Goal: Task Accomplishment & Management: Complete application form

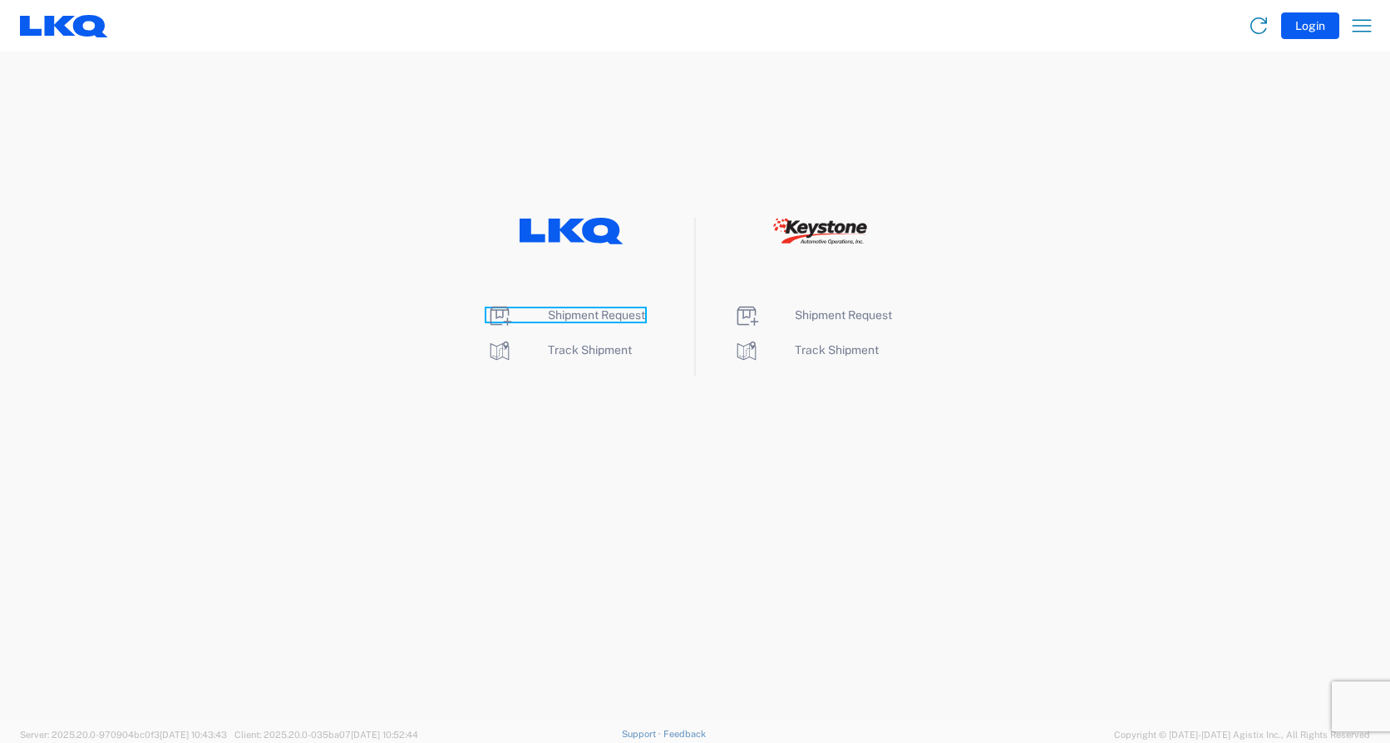
click at [598, 315] on span "Shipment Request" at bounding box center [596, 314] width 97 height 13
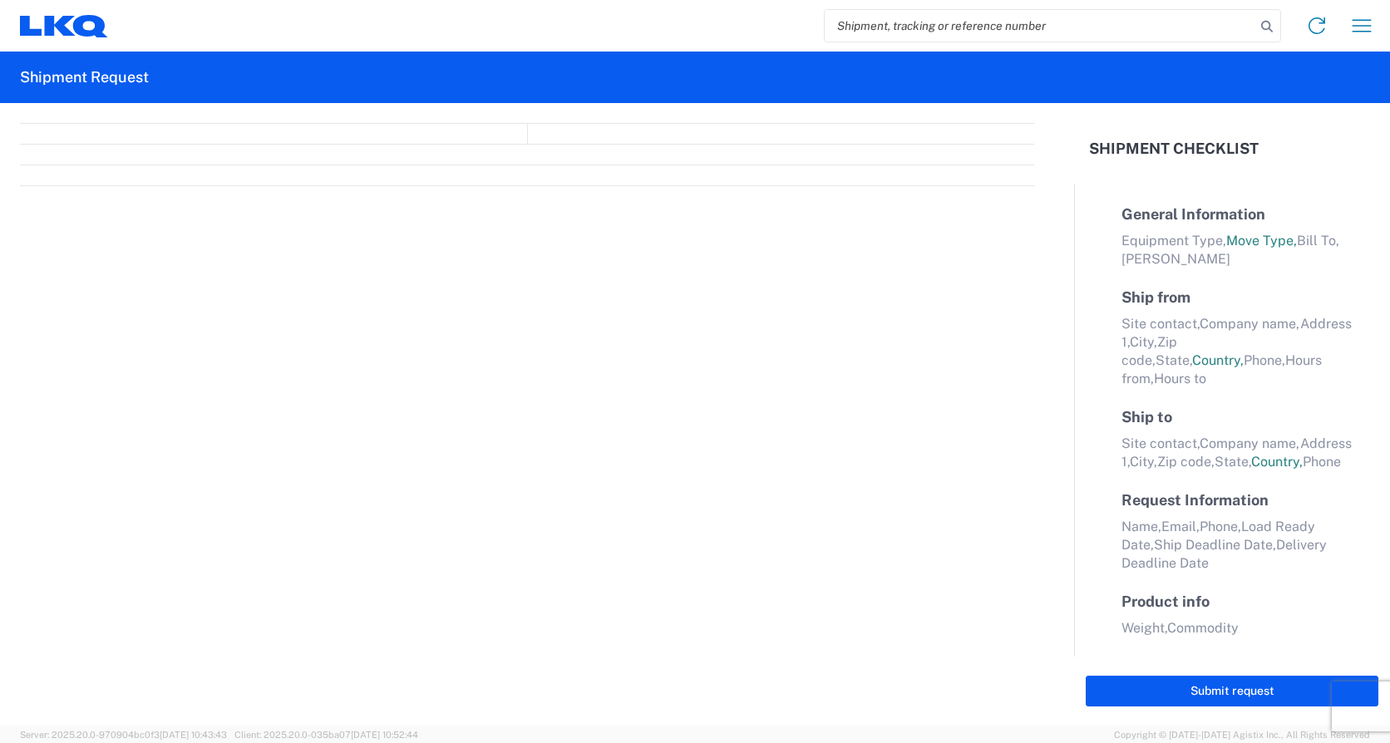
select select "FULL"
select select "LBS"
select select "IN"
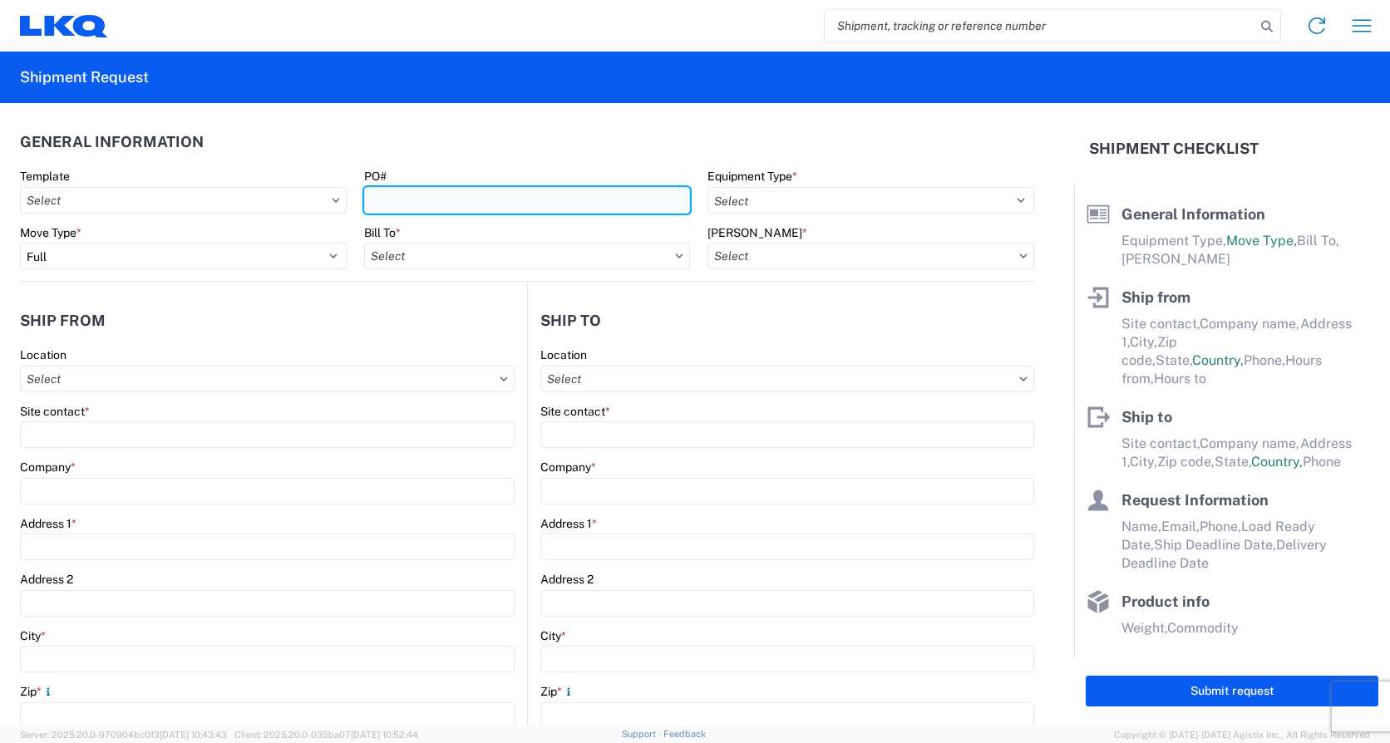
click at [405, 199] on input "PO#" at bounding box center [527, 200] width 327 height 27
type input "Load507"
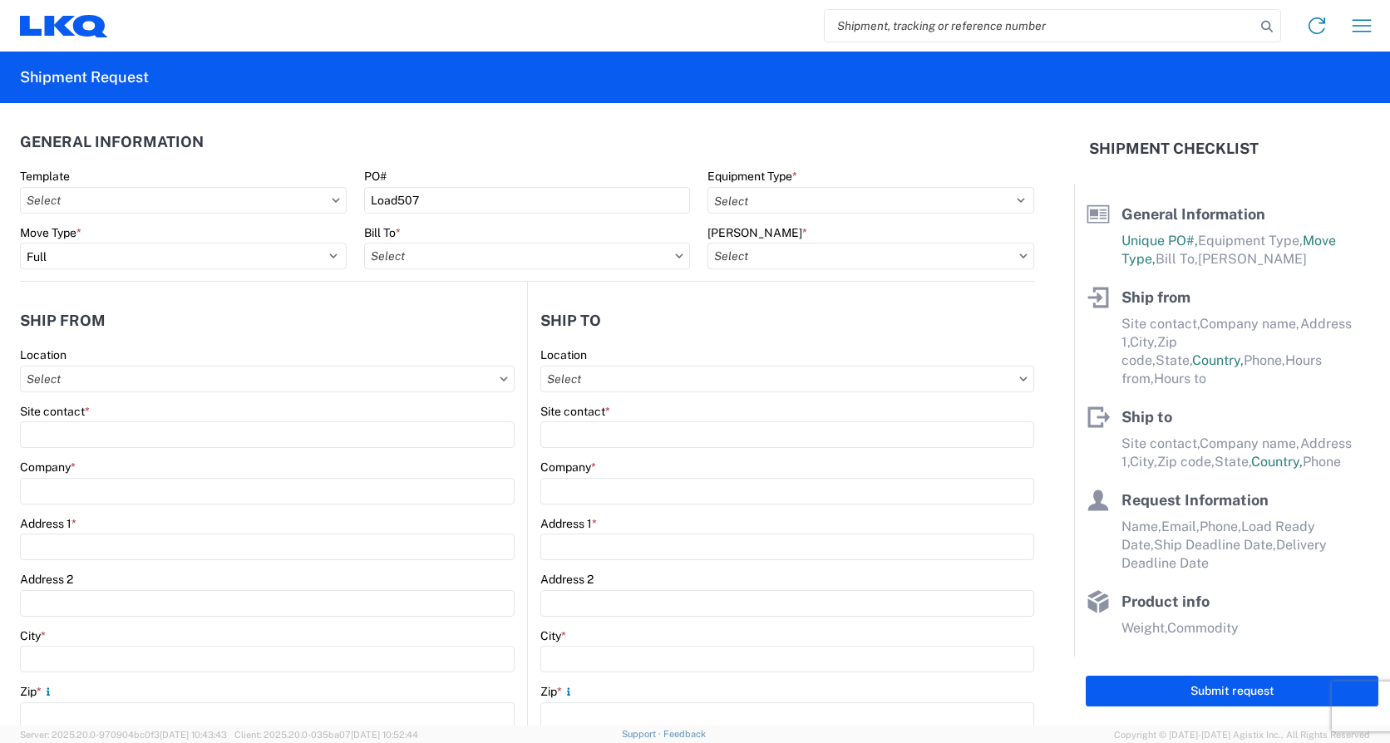
click at [828, 214] on agx-form-control-wrapper-v2 "Equipment Type * Select 53’ Dry Van Flatbed Dropdeck (van) Lowboy (flatbed) Rail" at bounding box center [871, 197] width 344 height 57
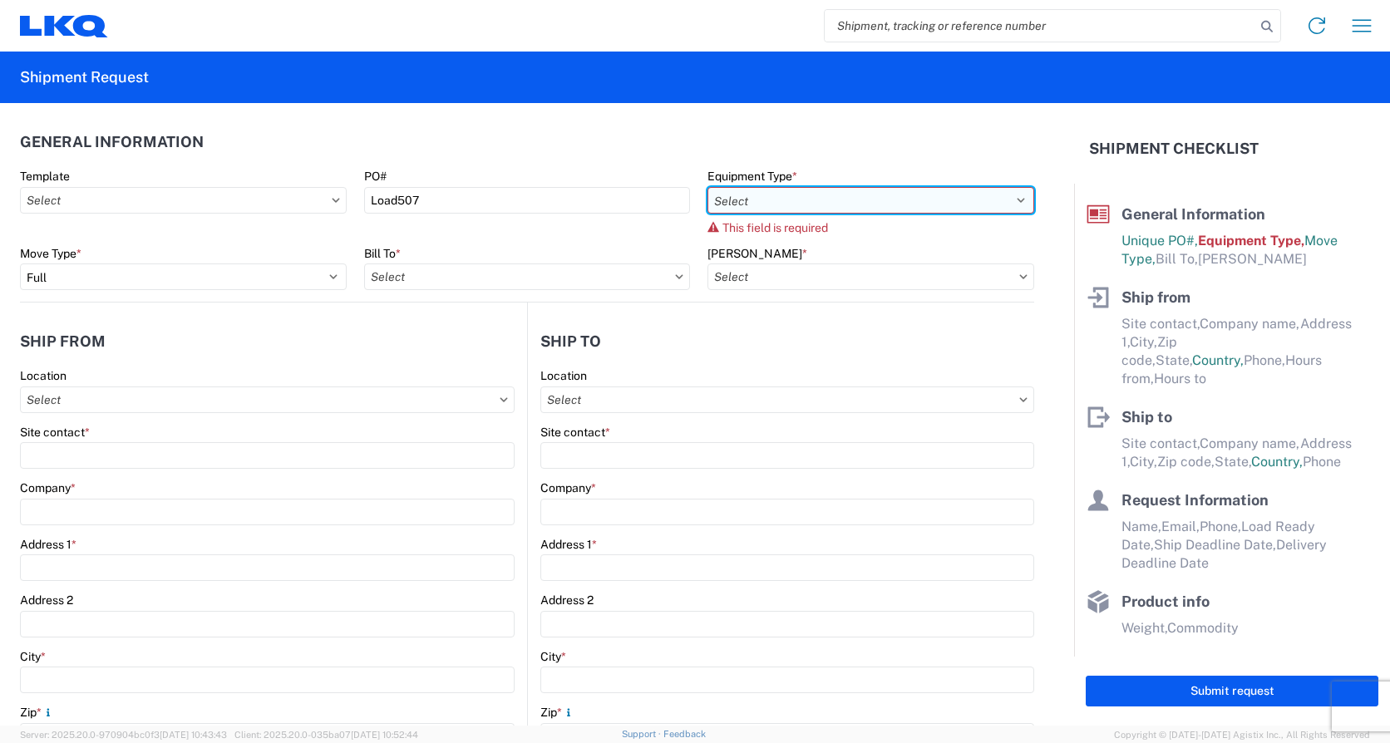
click at [834, 211] on select "Select 53’ Dry Van Flatbed Dropdeck (van) Lowboy (flatbed) Rail" at bounding box center [870, 200] width 327 height 27
select select "STDV"
click at [707, 187] on select "Select 53’ Dry Van Flatbed Dropdeck (van) Lowboy (flatbed) Rail" at bounding box center [870, 200] width 327 height 27
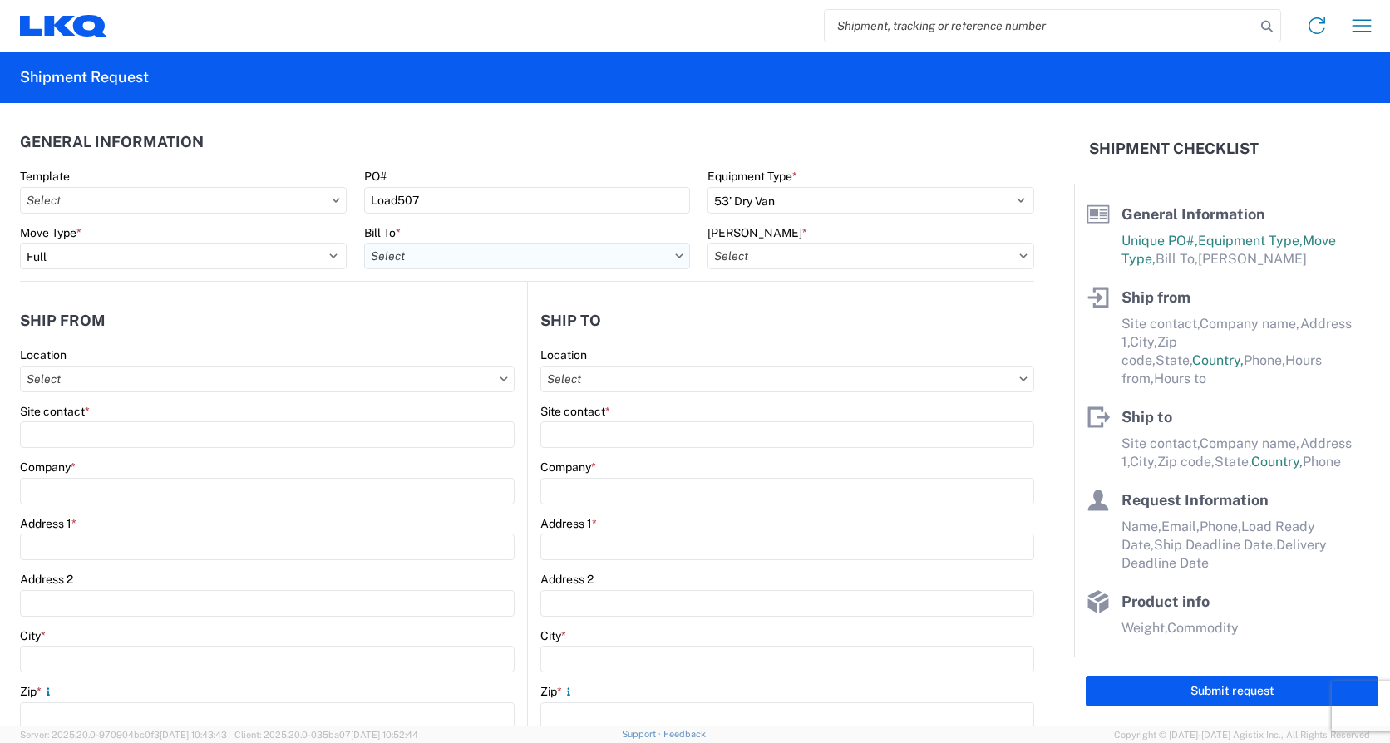
click at [585, 258] on input "text" at bounding box center [527, 256] width 327 height 27
type input "1701"
click at [588, 339] on div "1701- LKQ of [GEOGRAPHIC_DATA][US_STATE]" at bounding box center [509, 330] width 291 height 27
type input "1701- LKQ of [GEOGRAPHIC_DATA][US_STATE]"
click at [749, 243] on input "text" at bounding box center [870, 256] width 327 height 27
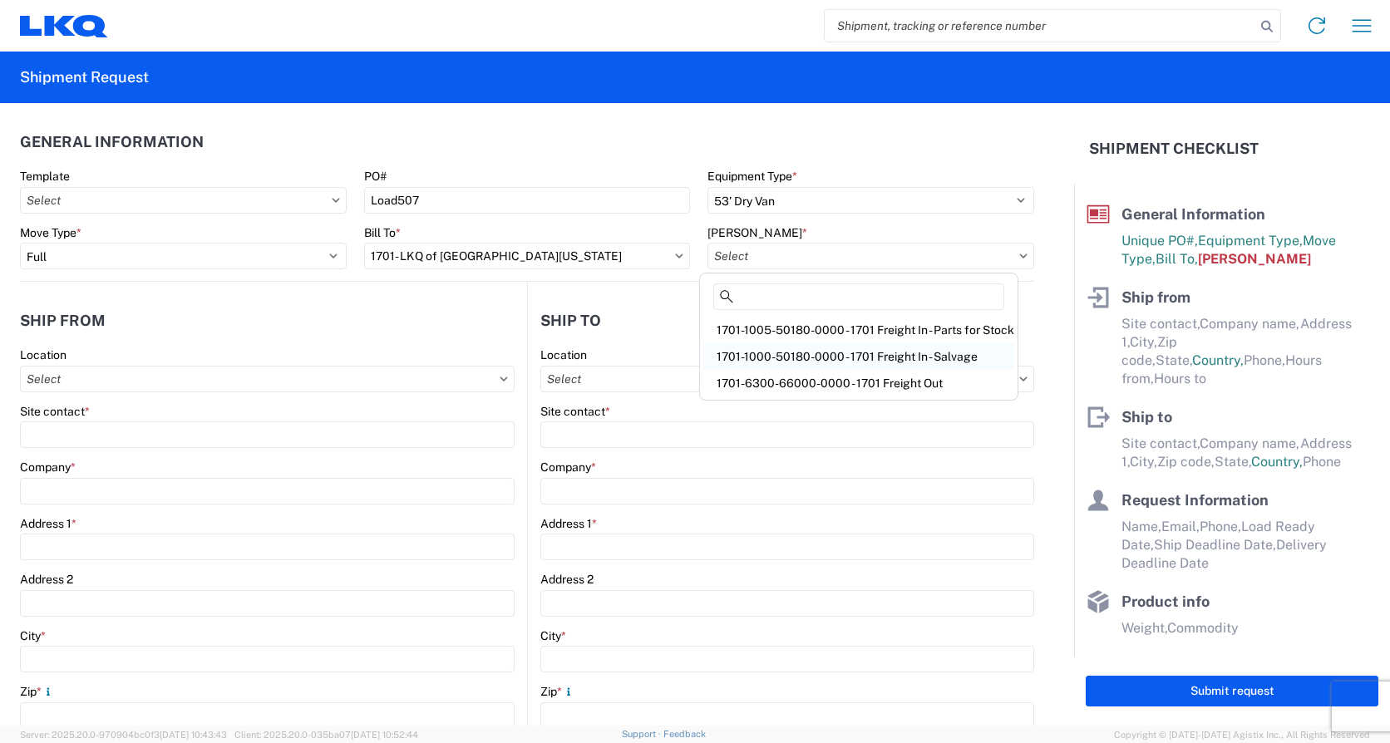
click at [851, 351] on div "1701-1000-50180-0000 - 1701 Freight In - Salvage" at bounding box center [858, 356] width 311 height 27
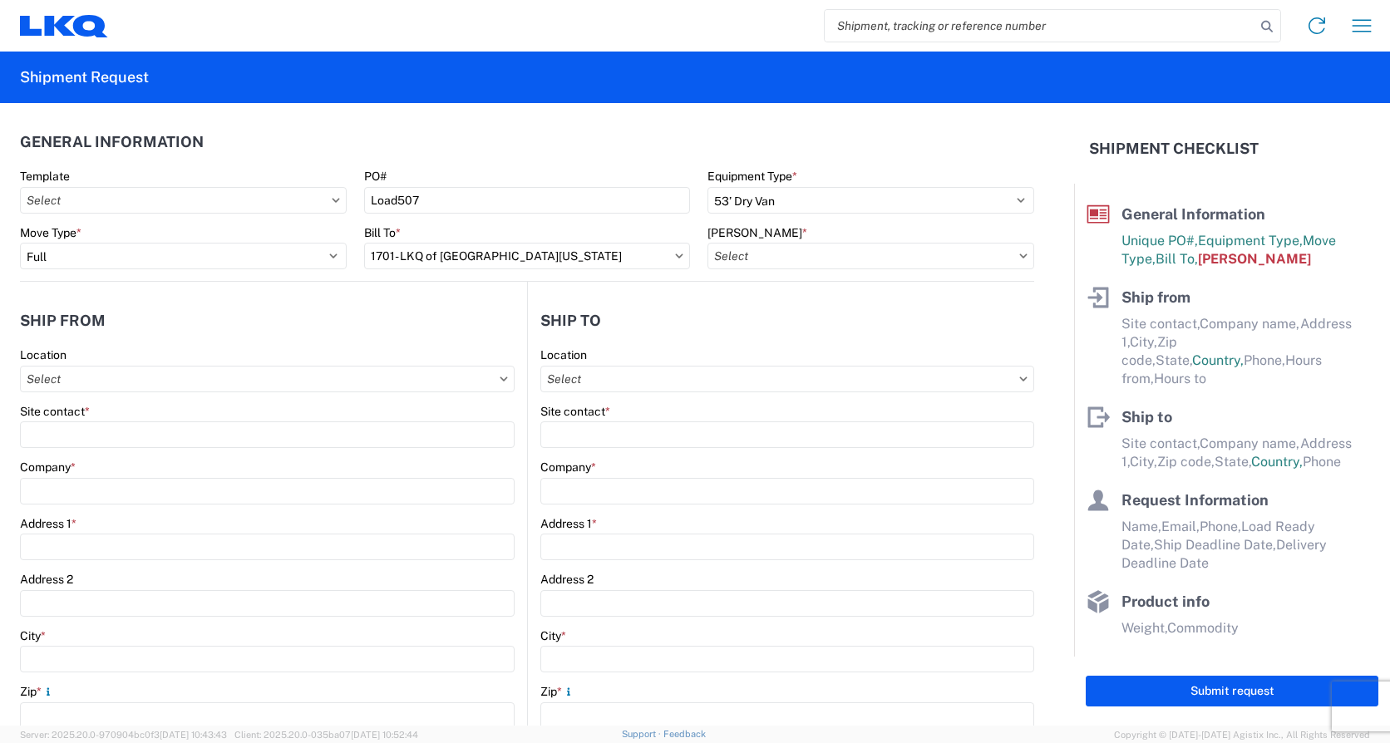
type input "1701-1000-50180-0000 - 1701 Freight In - Salvage"
drag, startPoint x: 252, startPoint y: 390, endPoint x: 262, endPoint y: 389, distance: 10.0
click at [253, 390] on input "text" at bounding box center [267, 379] width 495 height 27
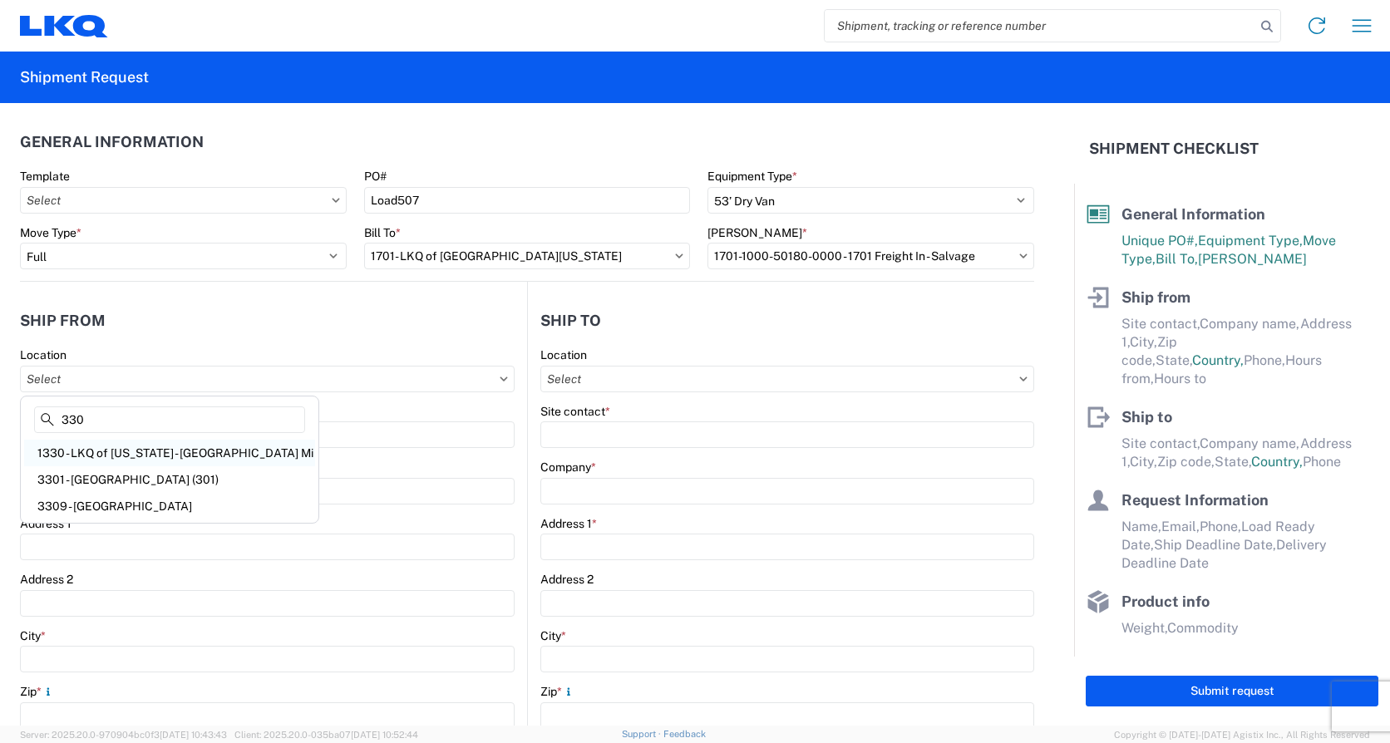
type input "330"
click at [239, 461] on div "1330 - LKQ of [US_STATE] - [GEOGRAPHIC_DATA] Mi" at bounding box center [169, 453] width 291 height 27
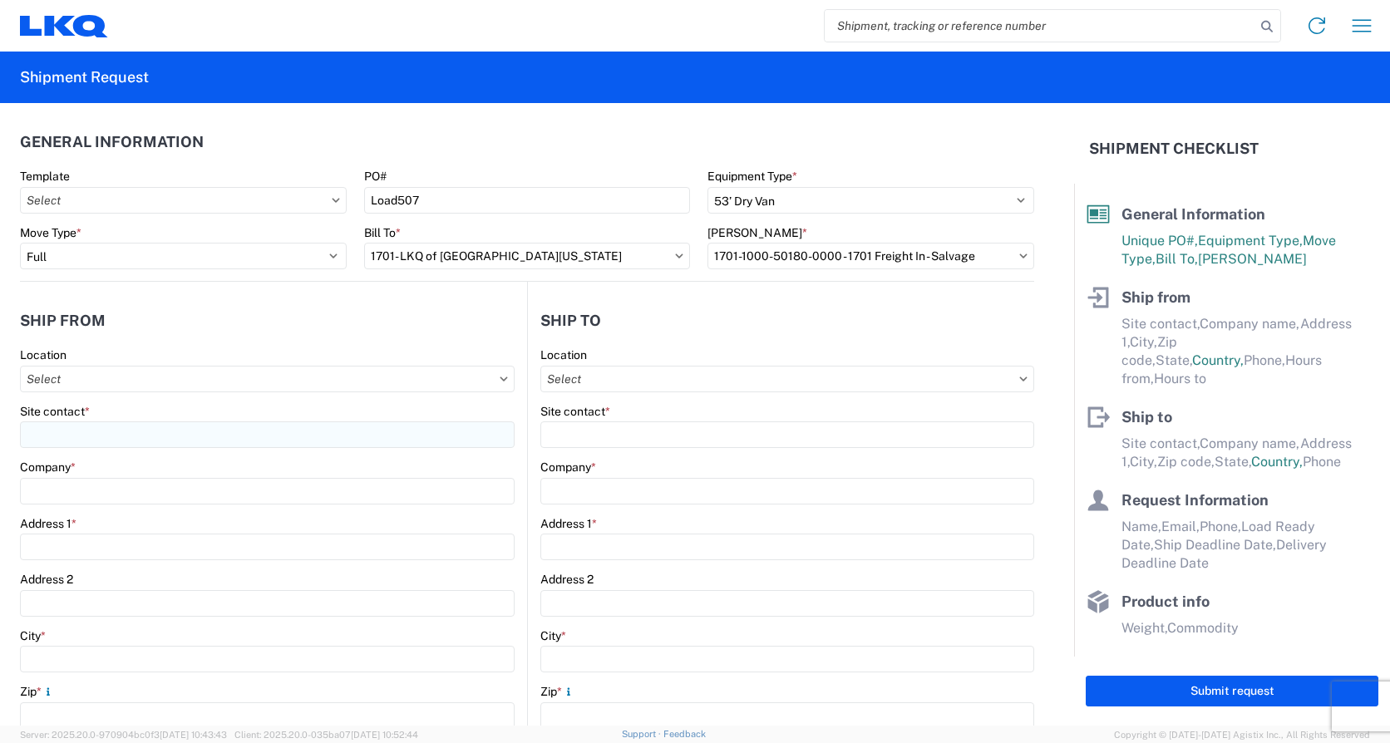
type input "1330 - LKQ of [US_STATE] - [GEOGRAPHIC_DATA] Mi"
type input "LKQ Corporation"
type input "[STREET_ADDRESS]"
type input "[GEOGRAPHIC_DATA]"
type input "48111"
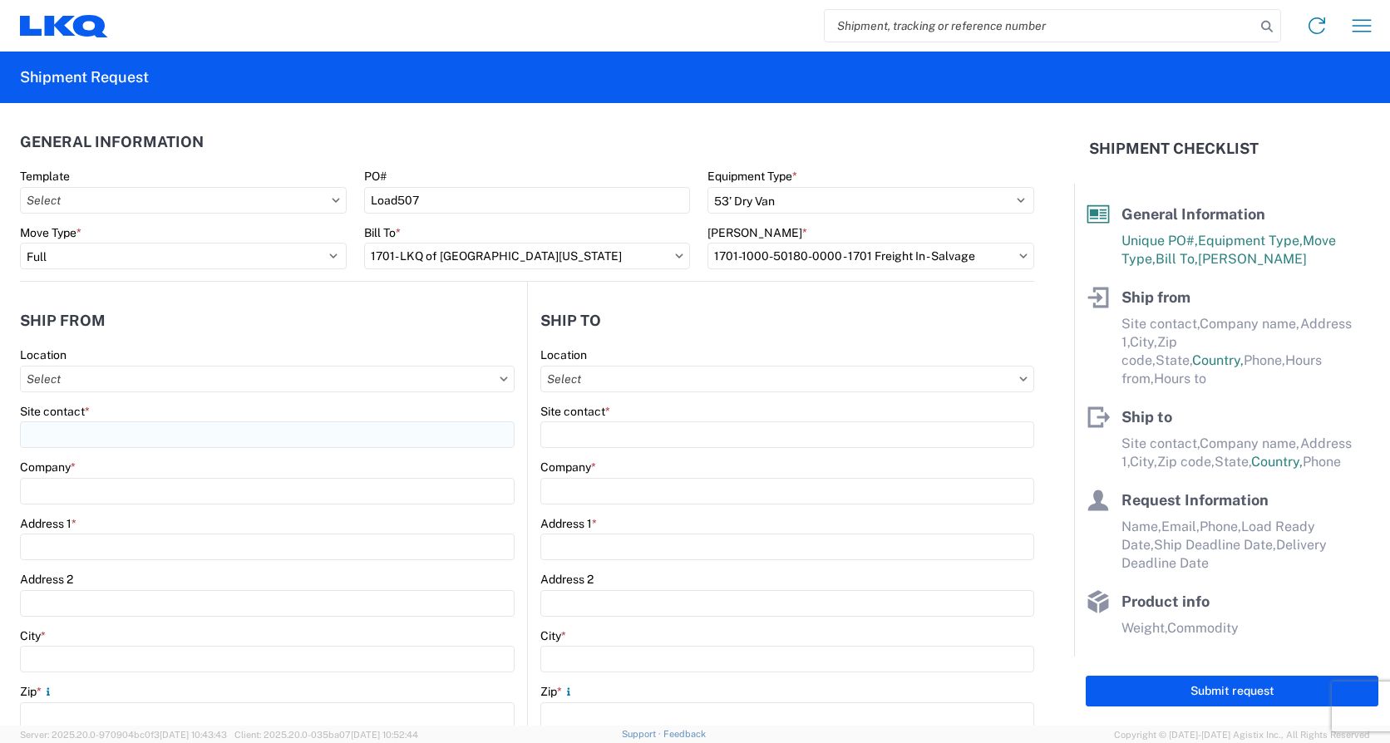
select select "MI"
select select "US"
type input "07:00"
type input "15:00"
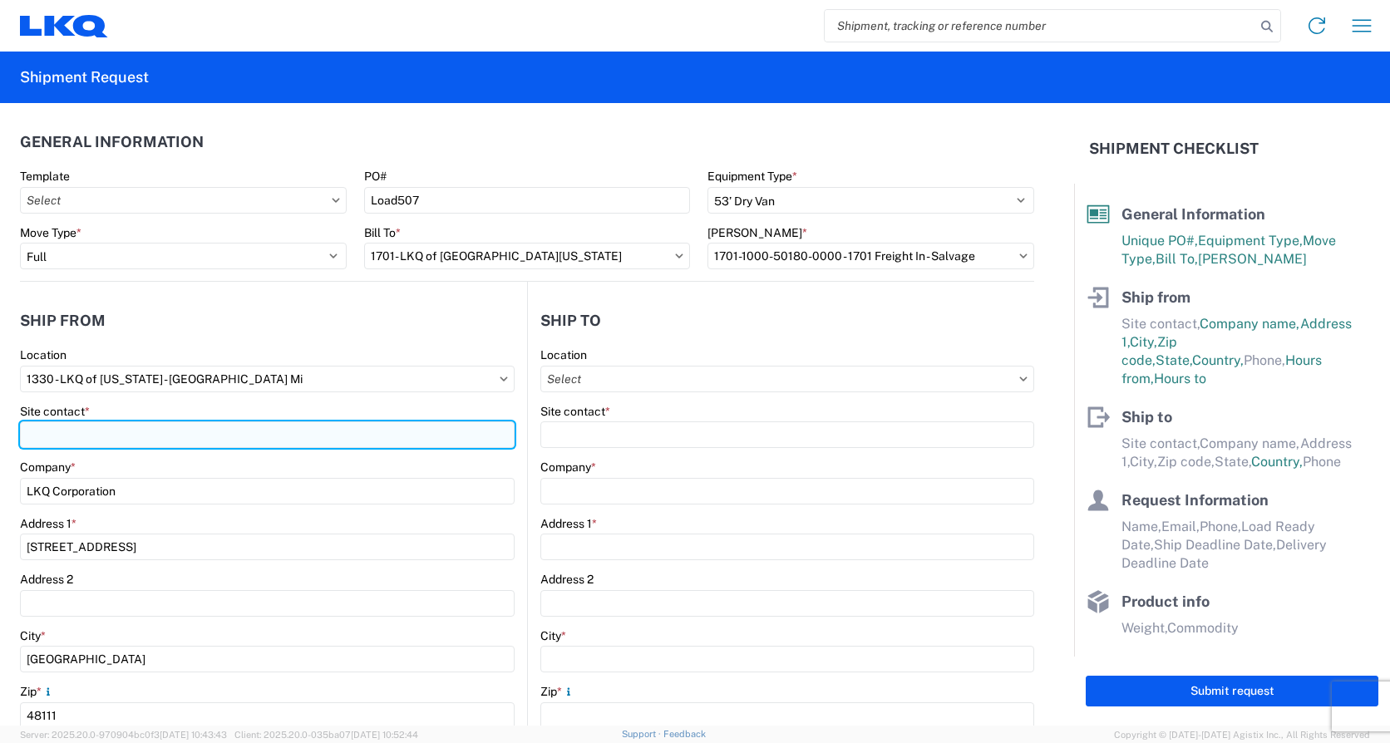
click at [166, 430] on input "Site contact *" at bounding box center [267, 434] width 495 height 27
type input "[PERSON_NAME]"
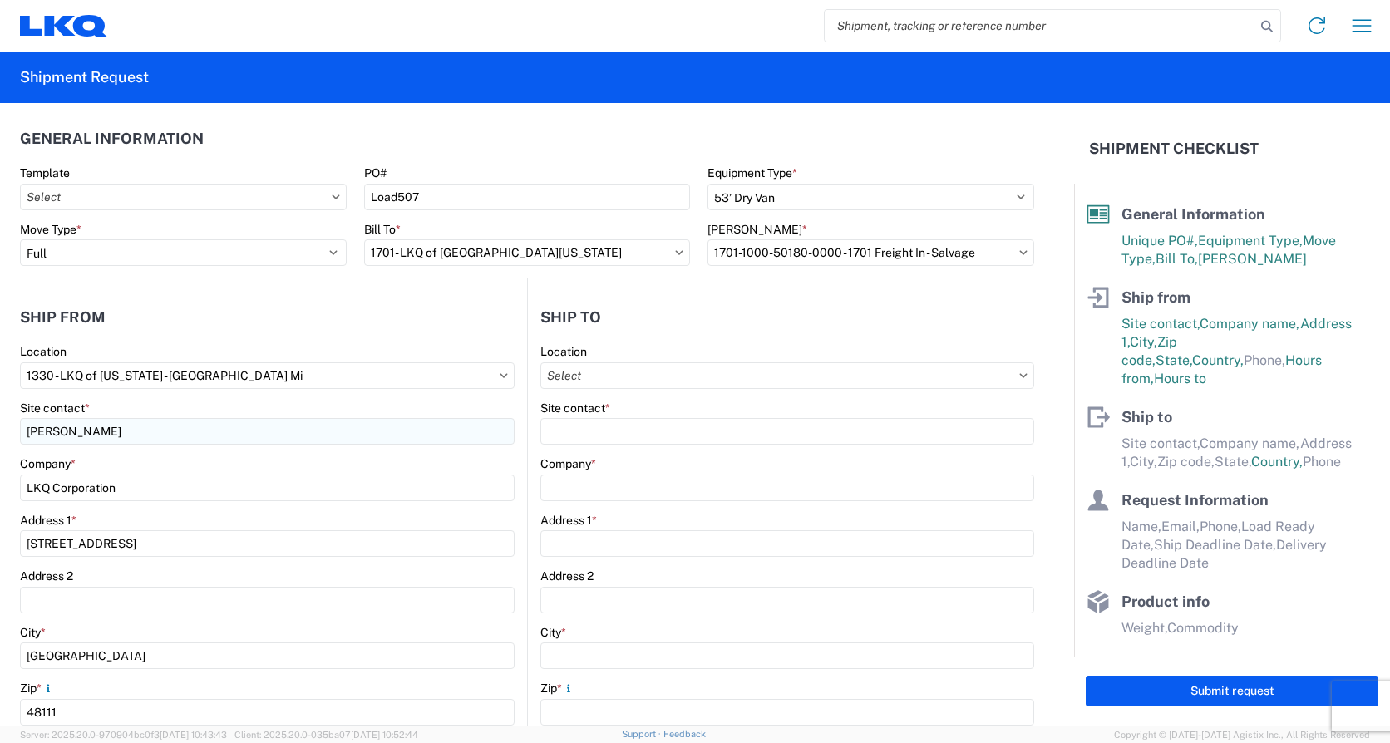
scroll to position [357, 0]
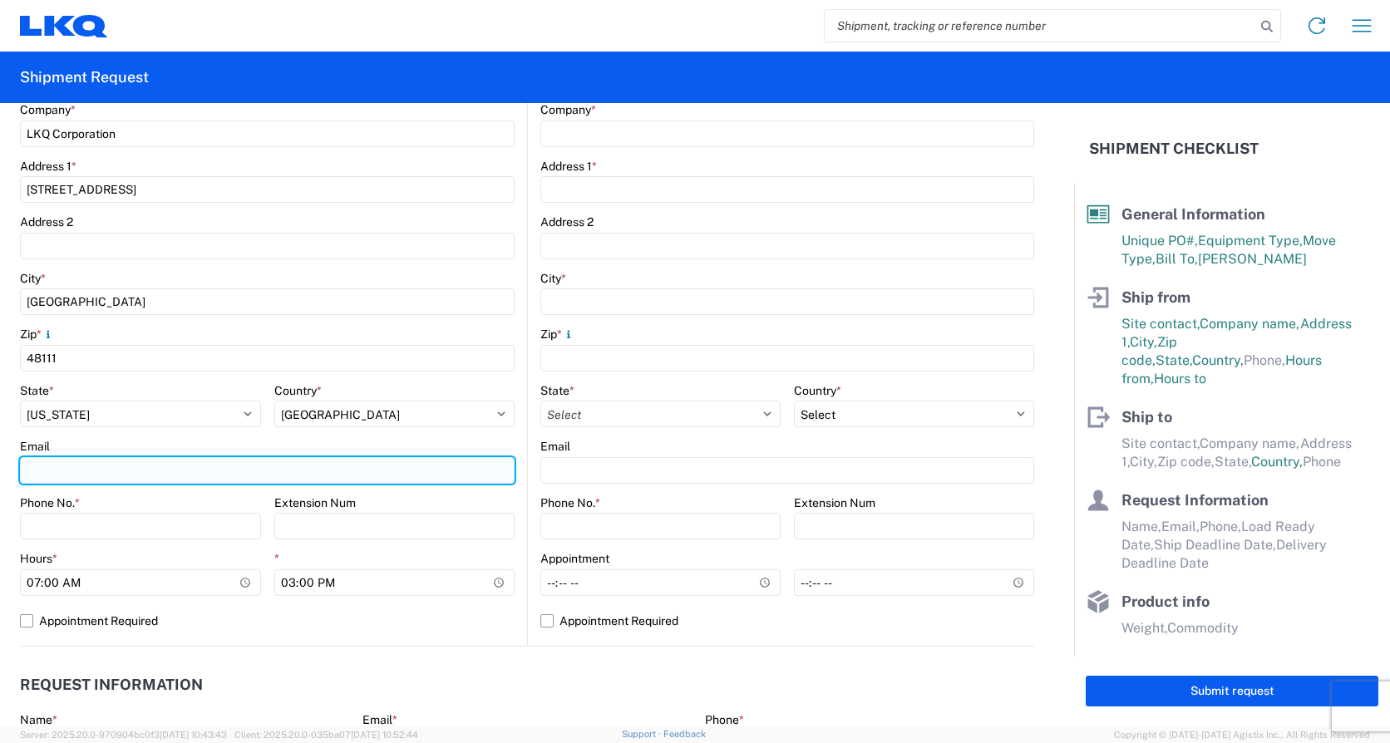
click at [178, 465] on input "Email" at bounding box center [267, 470] width 495 height 27
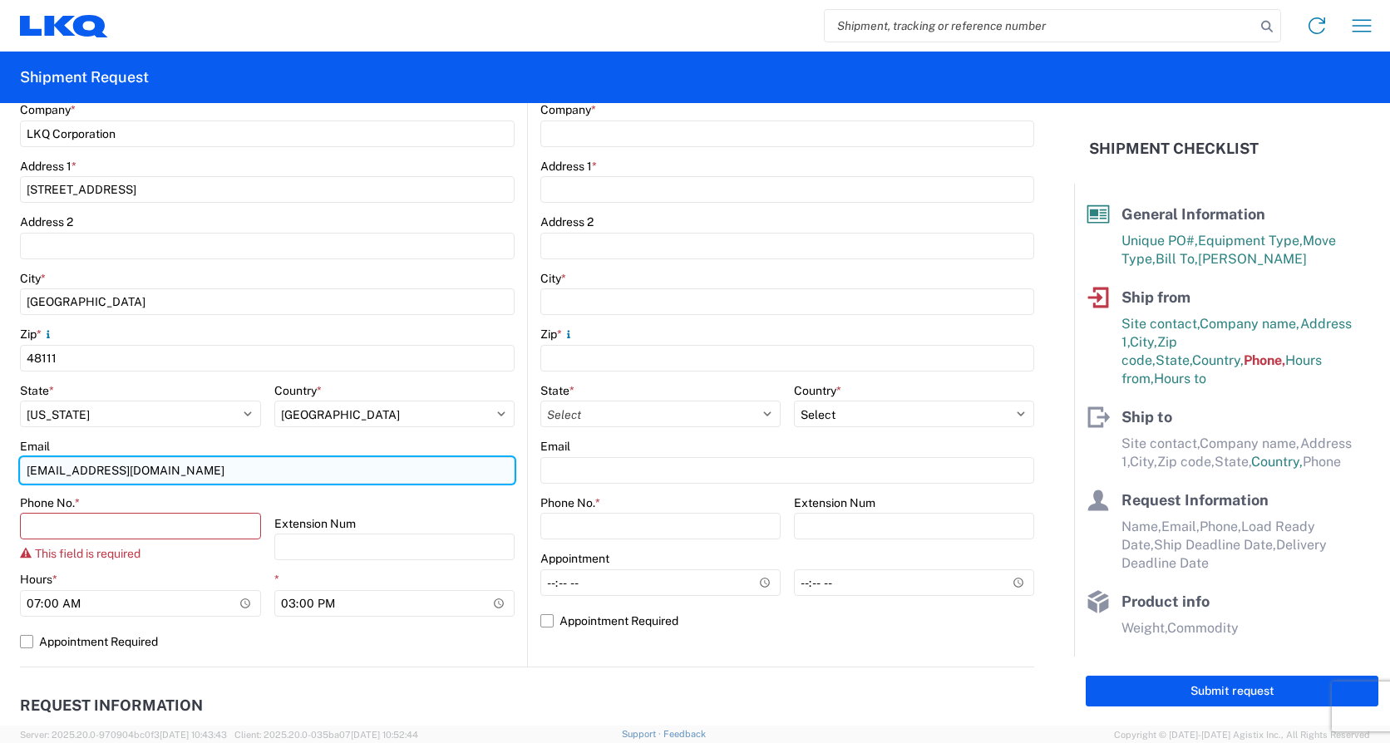
type input "[EMAIL_ADDRESS][DOMAIN_NAME]"
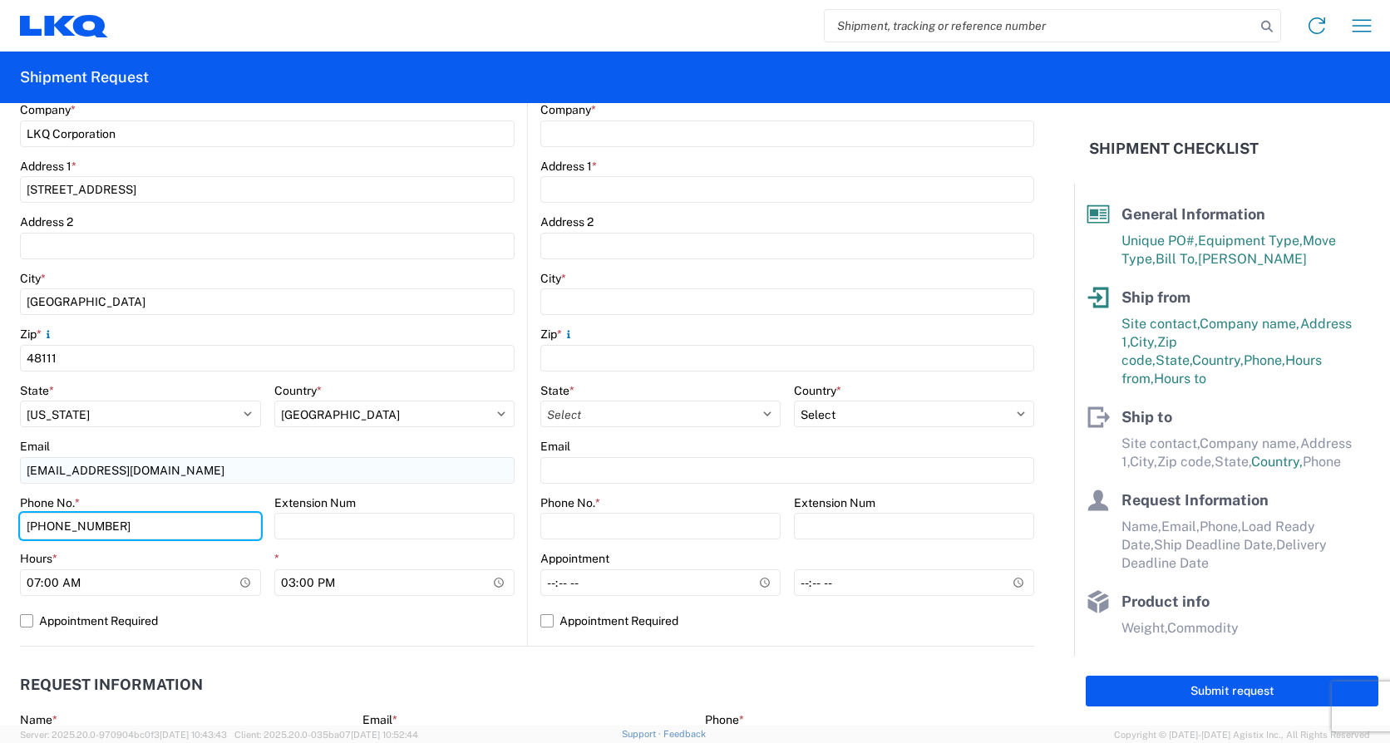
type input "[PHONE_NUMBER]"
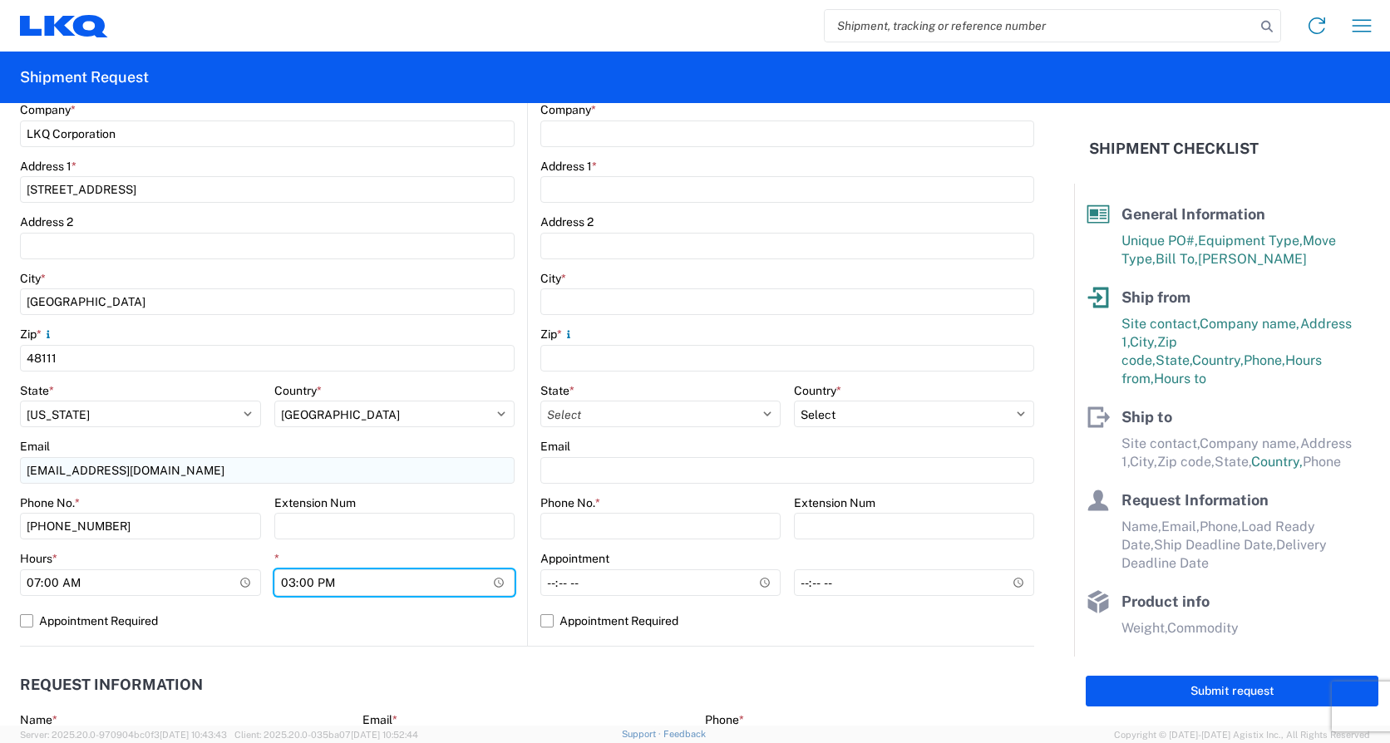
type input "14:00"
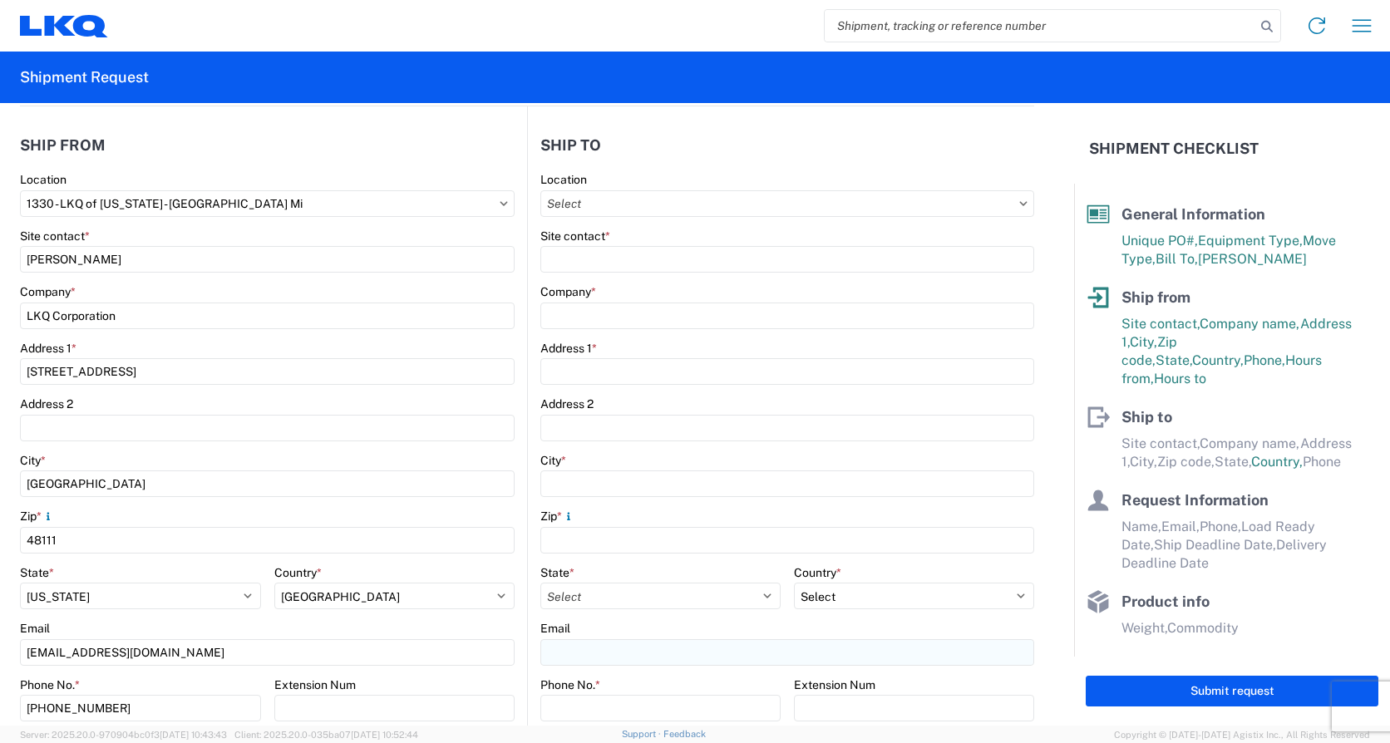
scroll to position [0, 0]
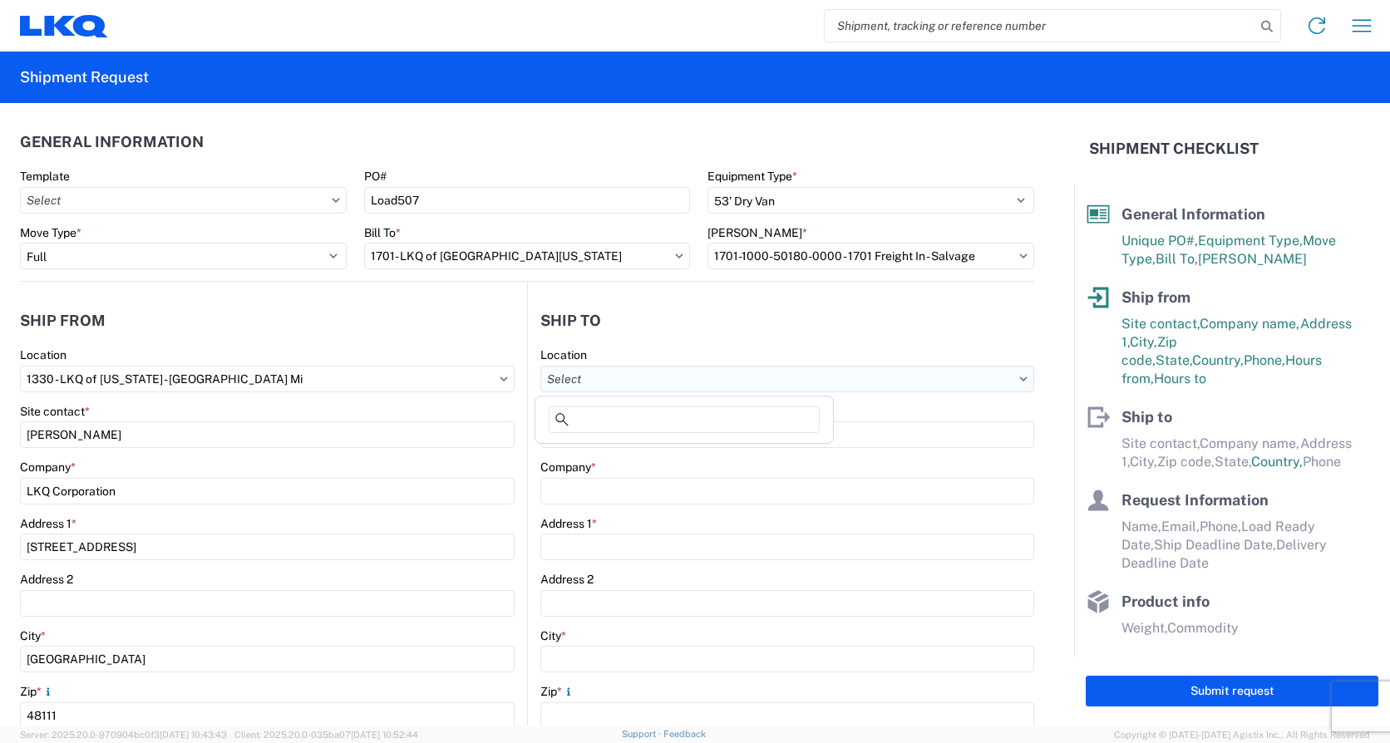
click at [641, 375] on input "text" at bounding box center [787, 379] width 494 height 27
type input "1701"
click at [630, 443] on div "1701- LKQ of [GEOGRAPHIC_DATA][US_STATE]" at bounding box center [684, 453] width 291 height 27
type input "1701- LKQ of [GEOGRAPHIC_DATA][US_STATE]"
type input "LKQ Corporation"
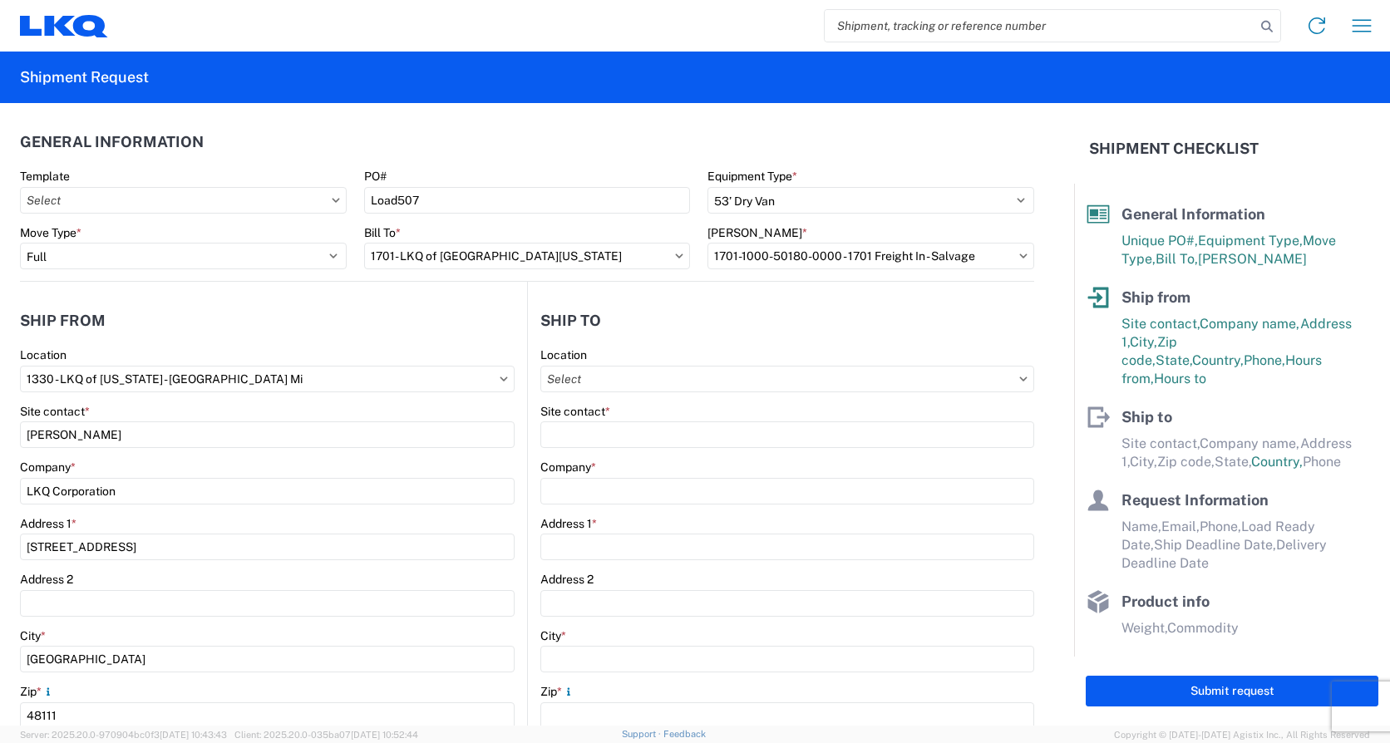
type input "[STREET_ADDRESS][PERSON_NAME]"
type input "[PERSON_NAME]"
type input "76028"
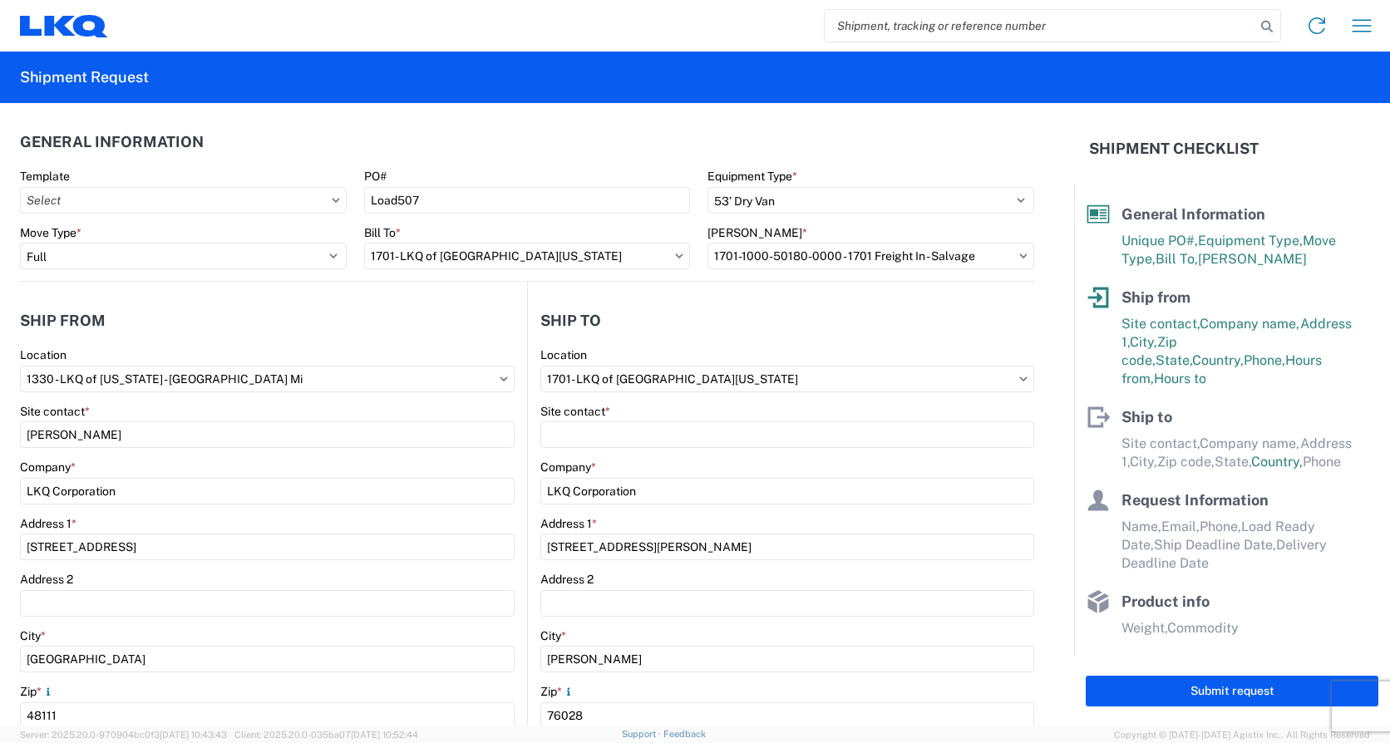
select select "[GEOGRAPHIC_DATA]"
select select "US"
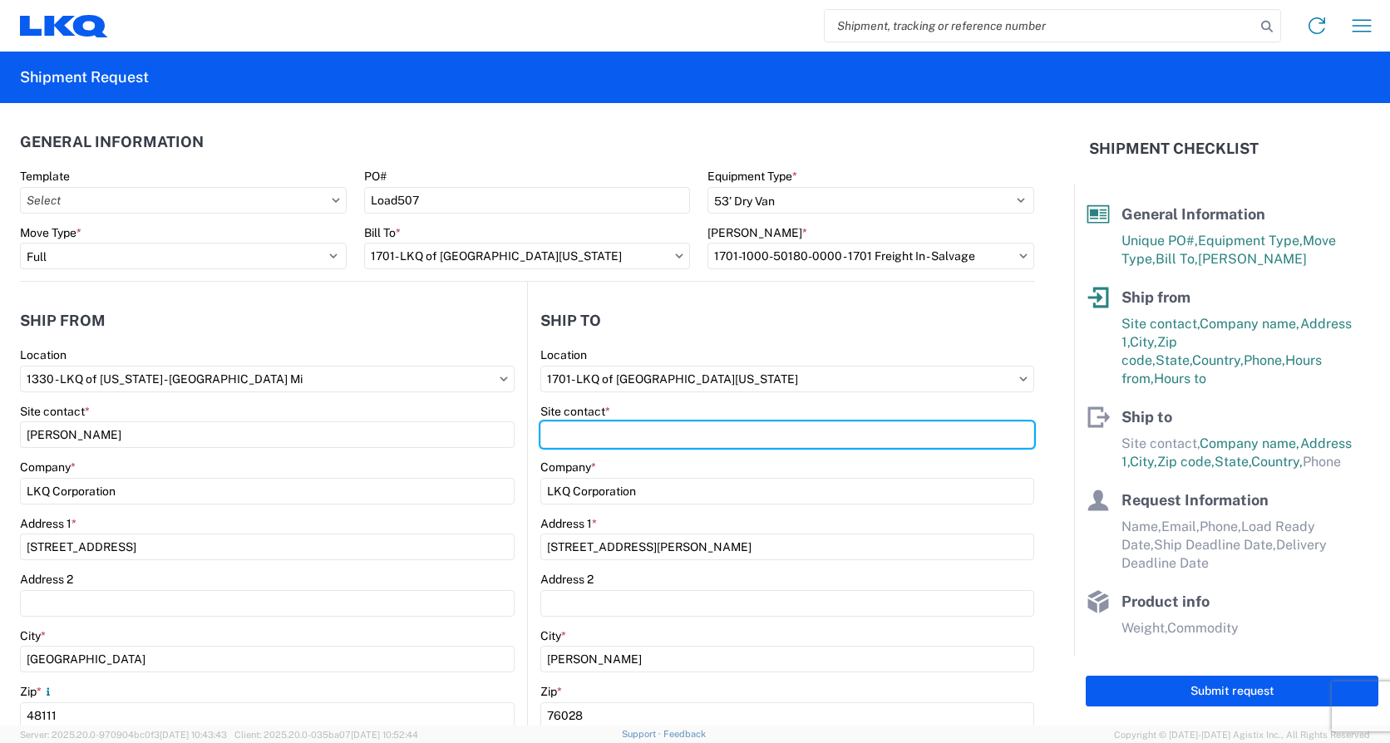
click at [630, 443] on input "Site contact *" at bounding box center [787, 434] width 494 height 27
type input "[PERSON_NAME]"
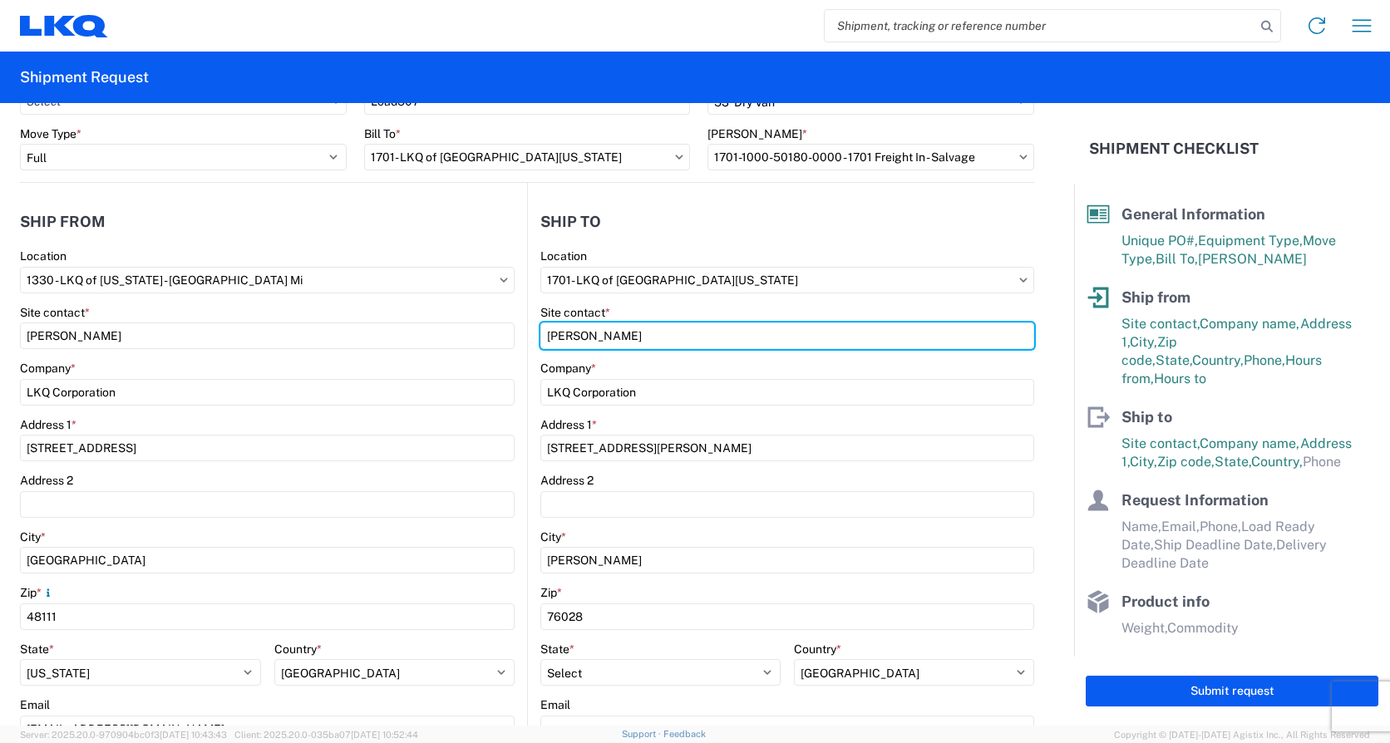
scroll to position [249, 0]
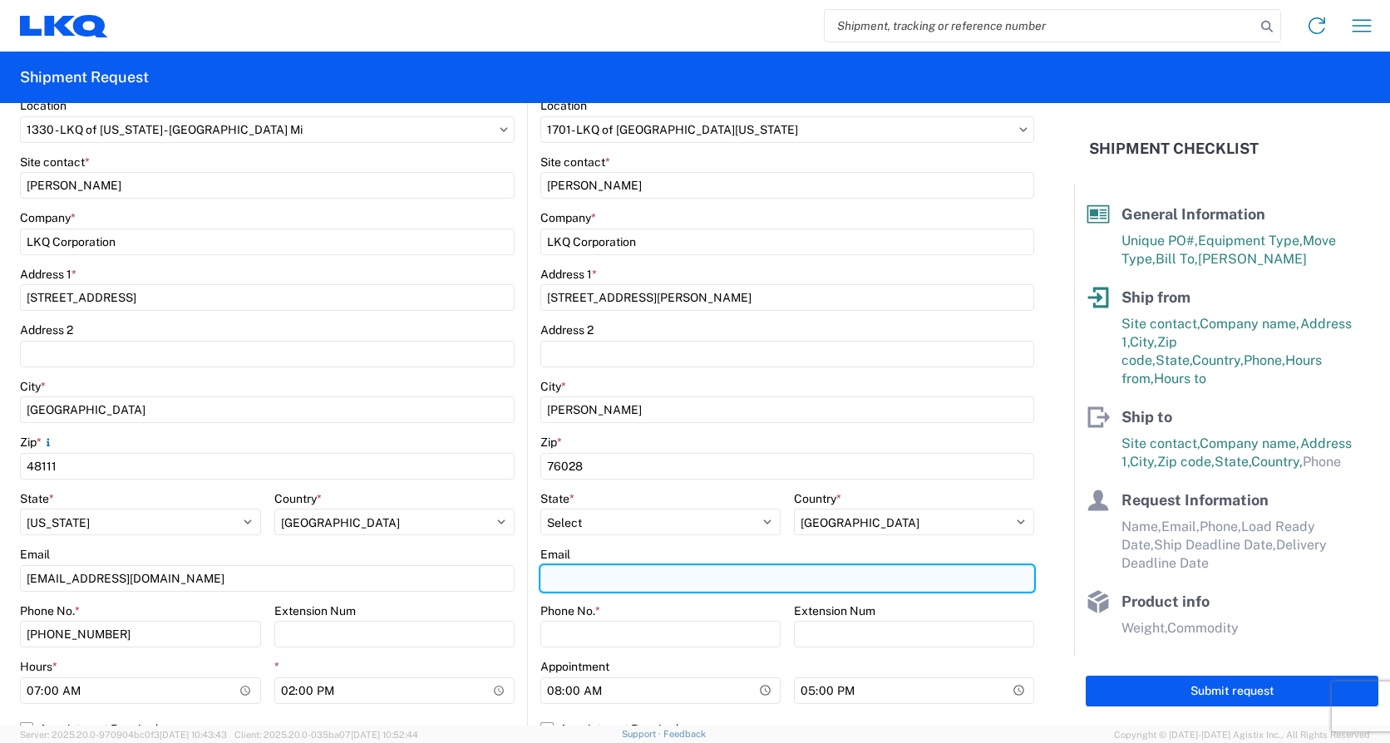
click at [598, 584] on input "Email" at bounding box center [787, 578] width 494 height 27
type input "[EMAIL_ADDRESS][DOMAIN_NAME]"
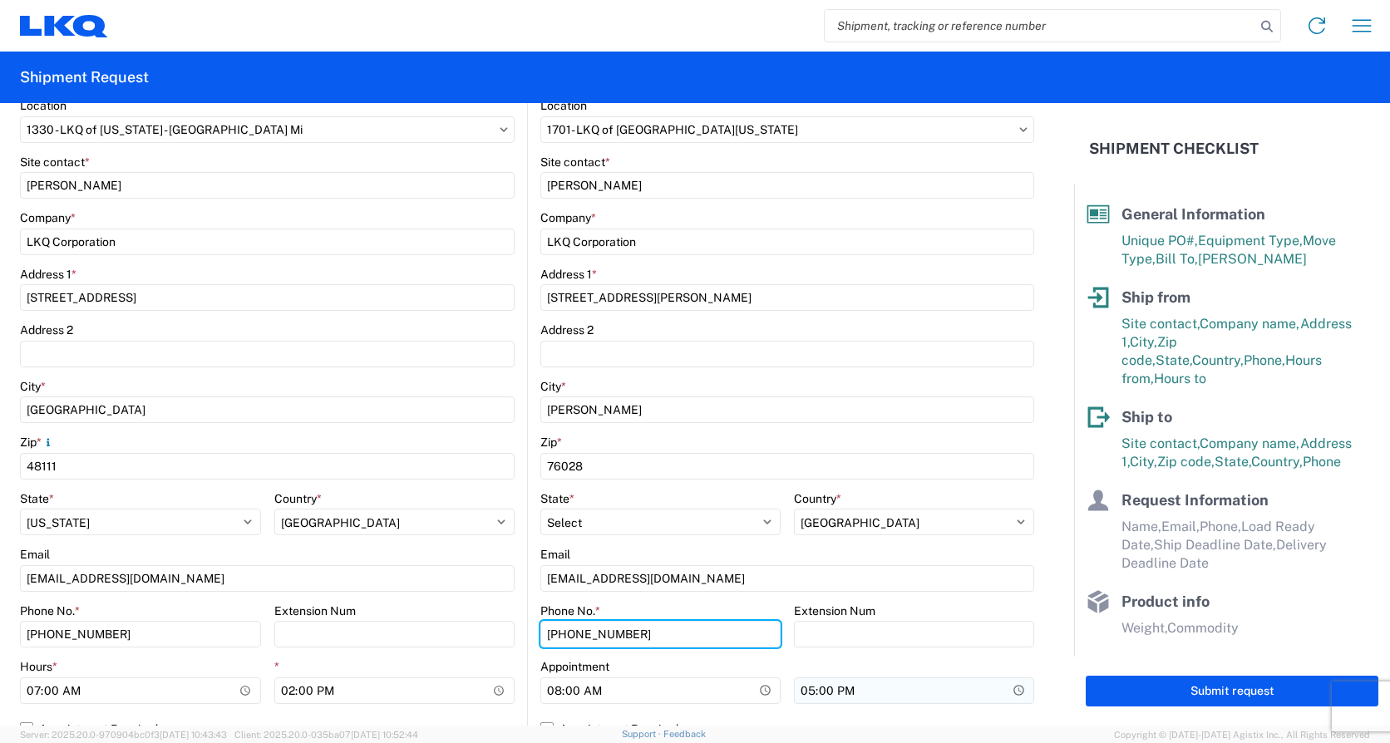
type input "[PHONE_NUMBER]"
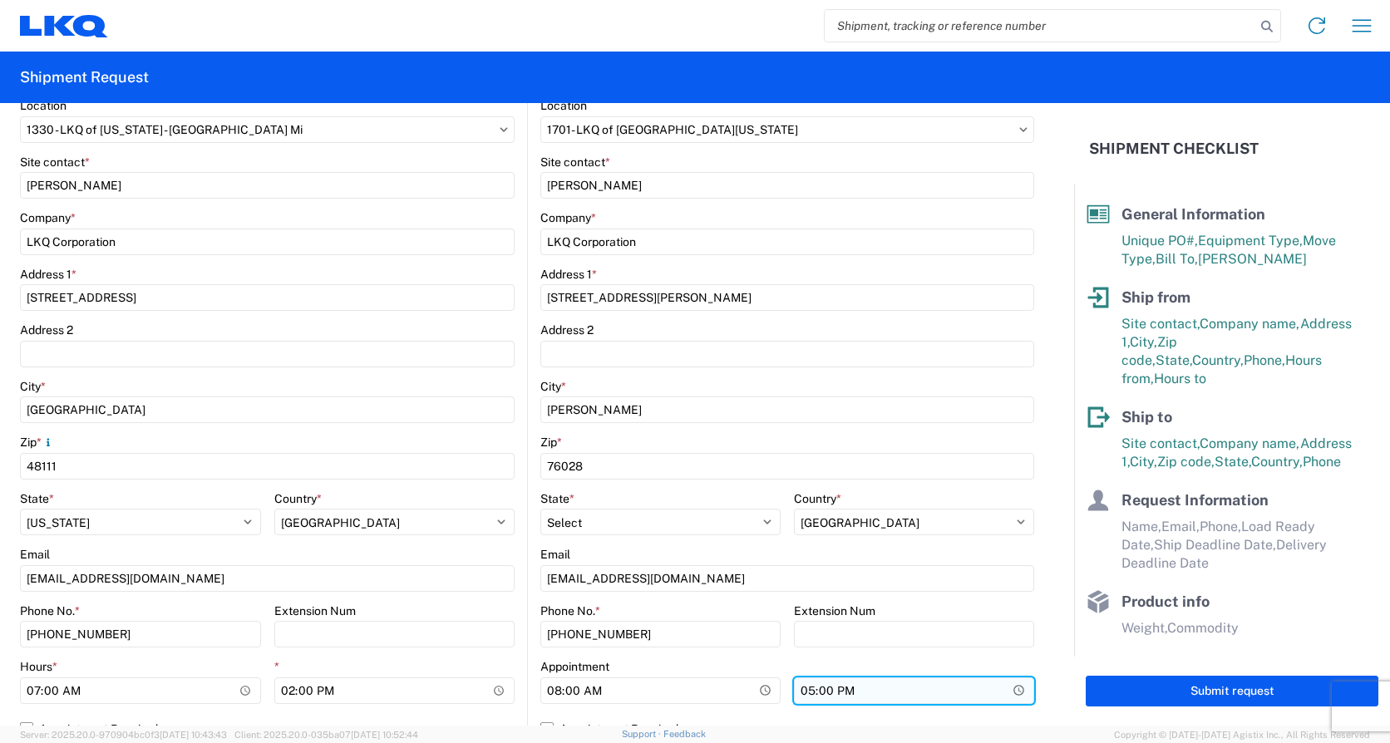
click at [803, 690] on input "17:00" at bounding box center [914, 690] width 240 height 27
type input "16:00"
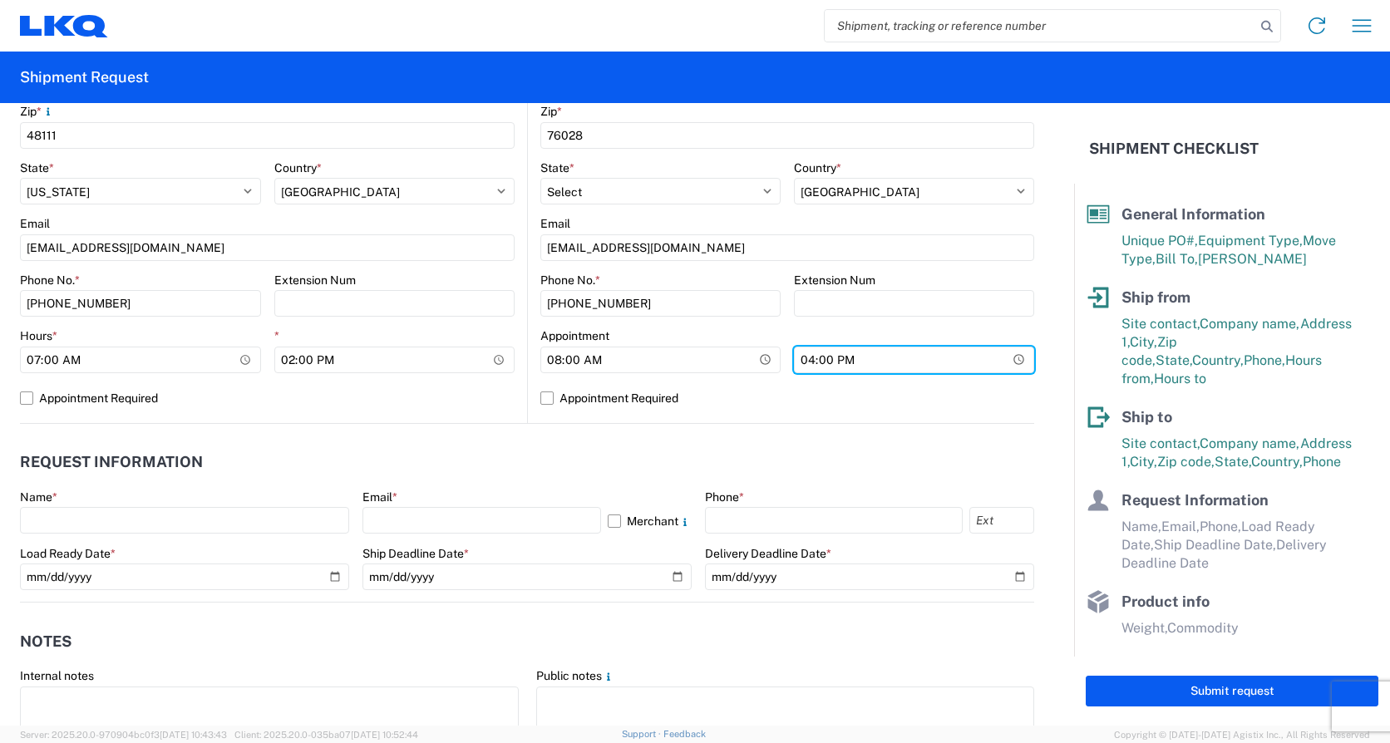
scroll to position [582, 0]
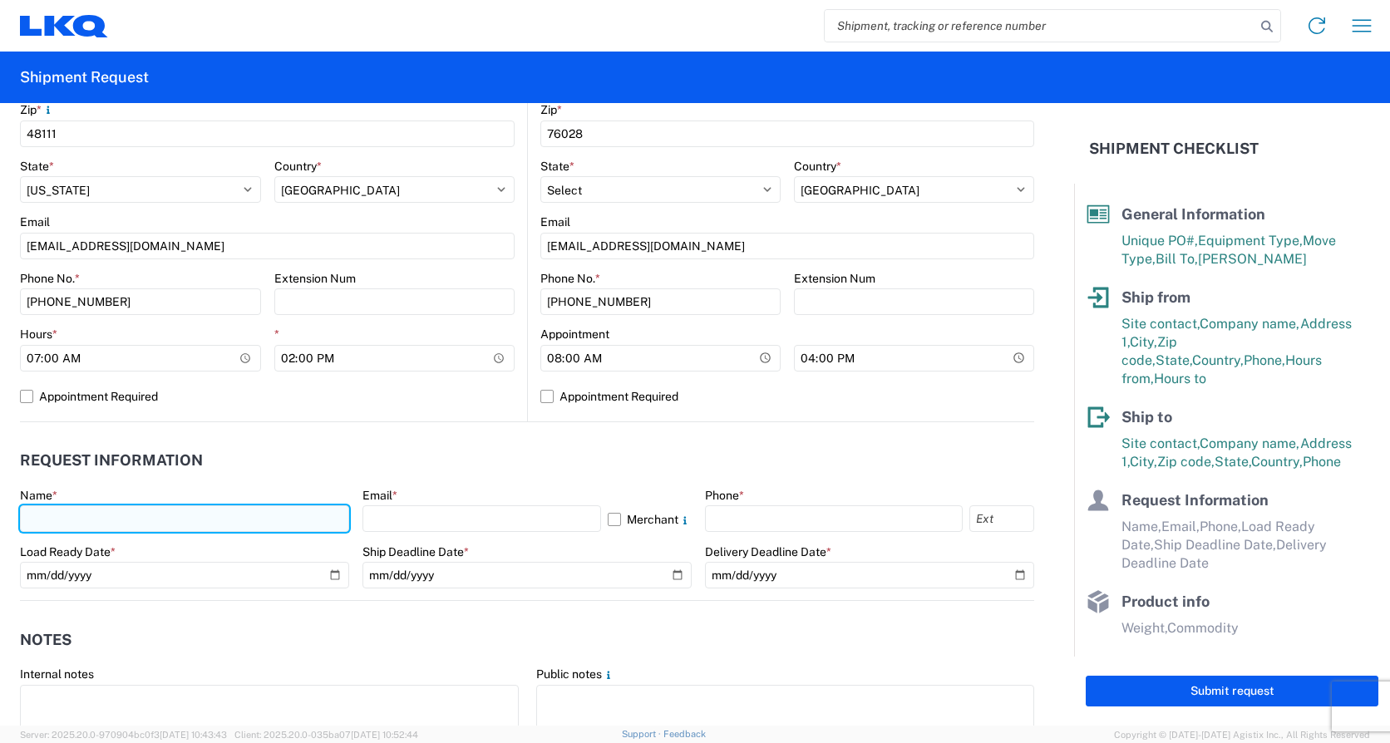
click at [180, 520] on input "text" at bounding box center [184, 518] width 329 height 27
type input "[PERSON_NAME]"
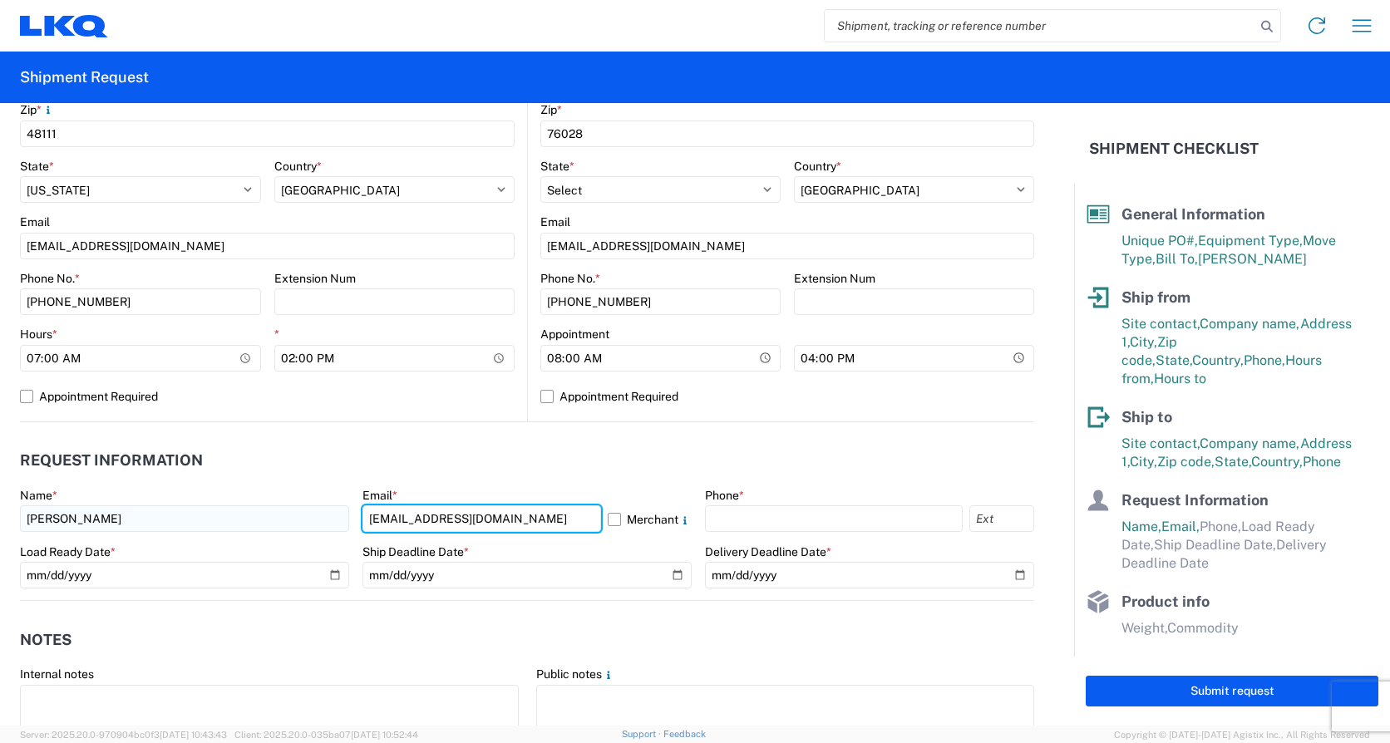
type input "[EMAIL_ADDRESS][DOMAIN_NAME]"
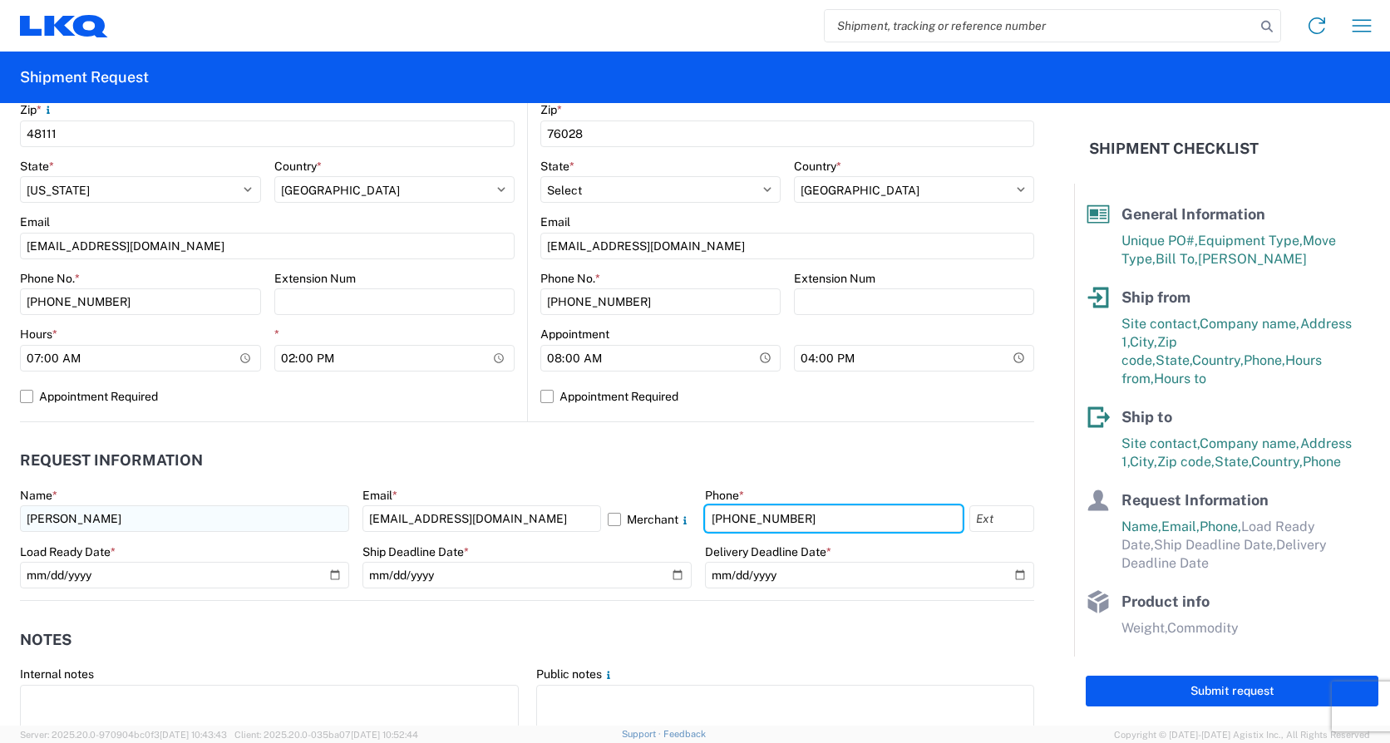
type input "[PHONE_NUMBER]"
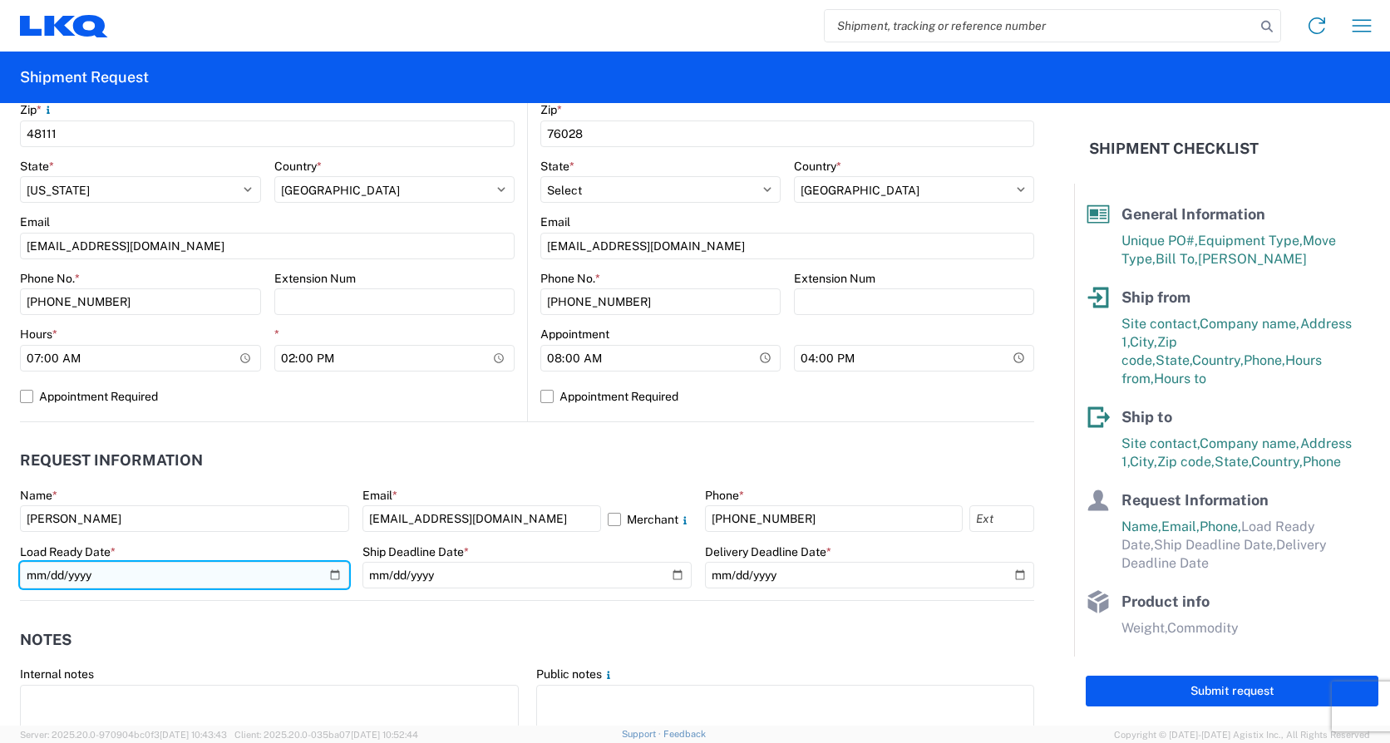
click at [333, 577] on input "date" at bounding box center [184, 575] width 329 height 27
type input "[DATE]"
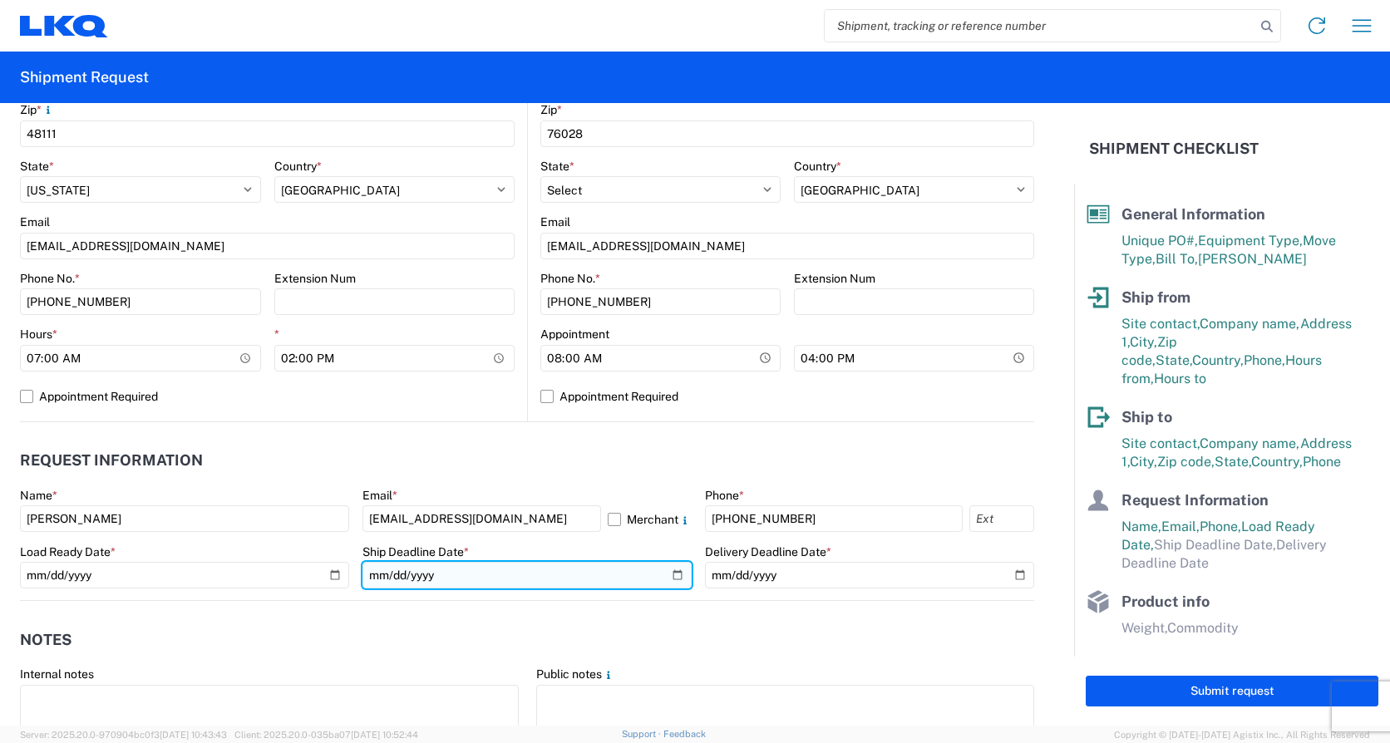
click at [675, 573] on input "date" at bounding box center [526, 575] width 329 height 27
type input "[DATE]"
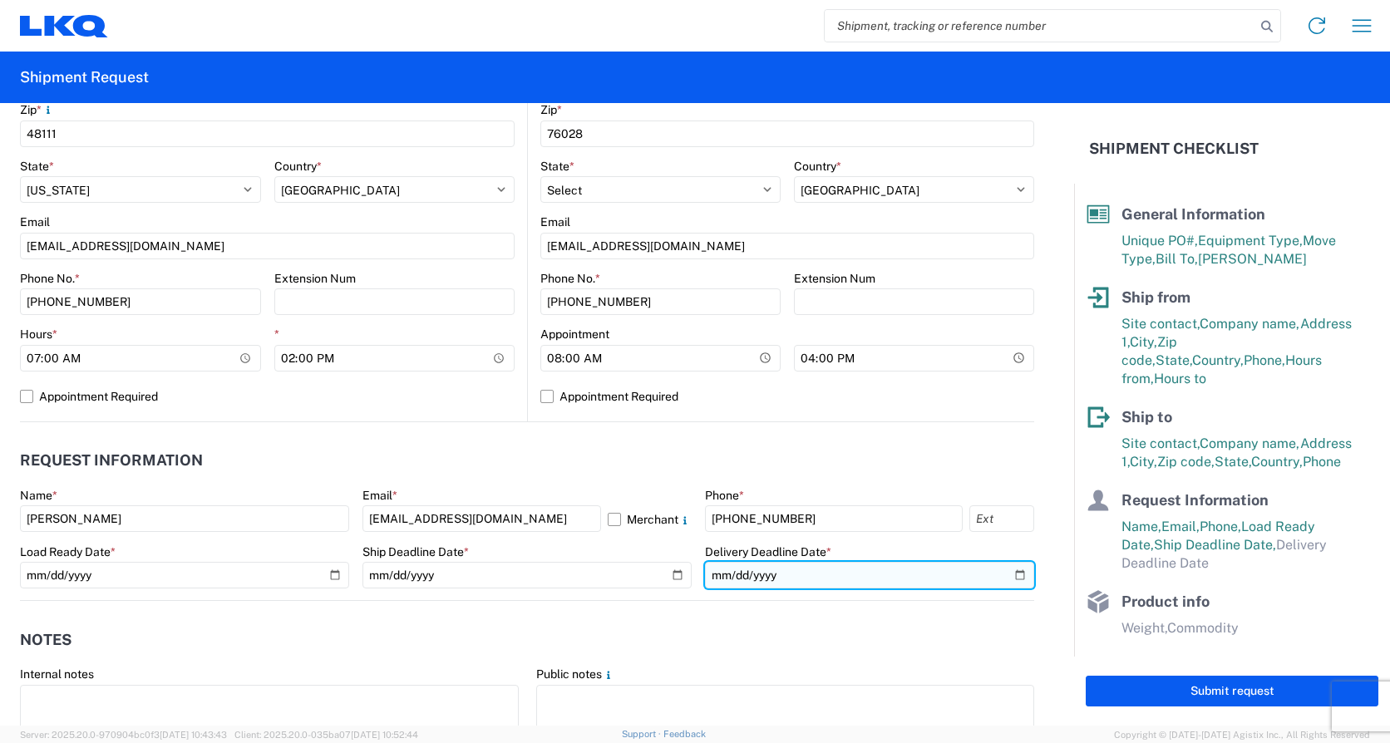
click at [1007, 578] on input "date" at bounding box center [869, 575] width 329 height 27
click at [1004, 578] on input "[DATE]" at bounding box center [869, 575] width 329 height 27
type input "[DATE]"
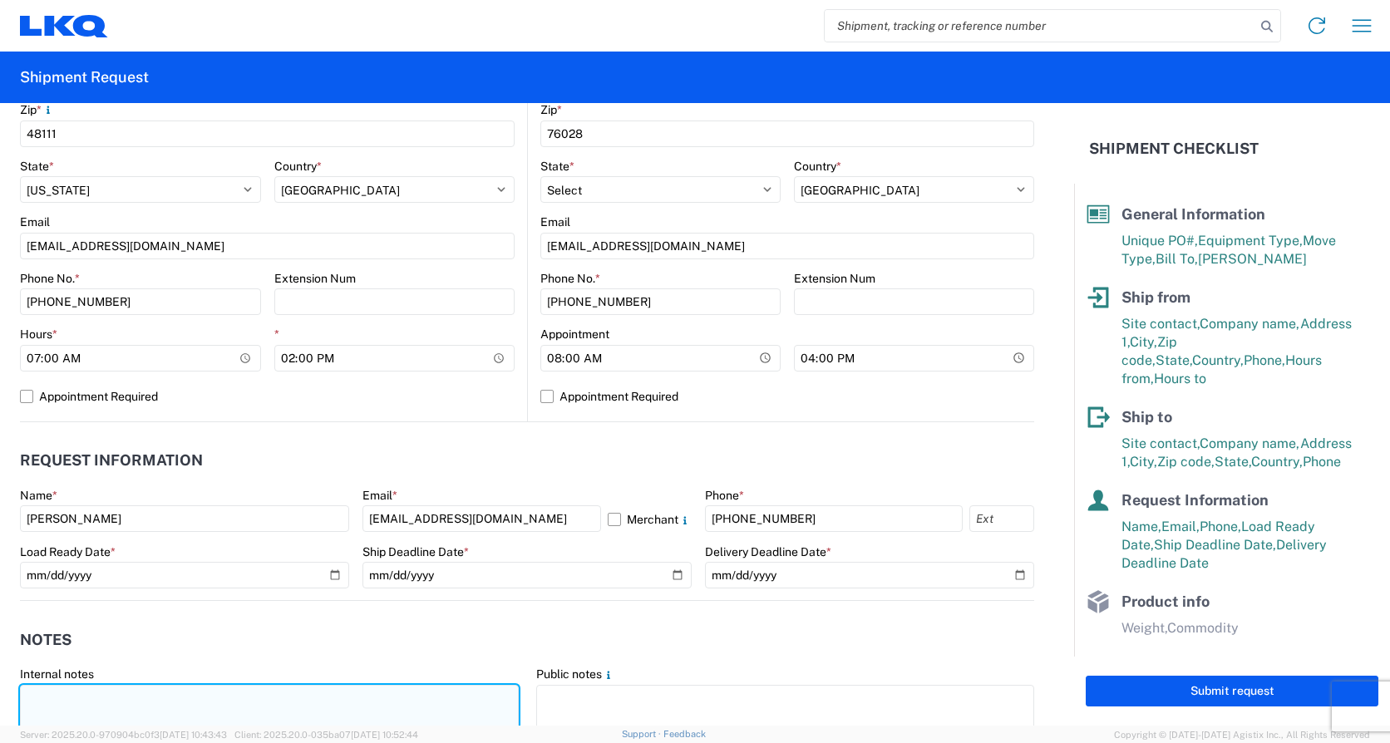
click at [91, 698] on textarea at bounding box center [269, 711] width 499 height 52
paste textarea "*CALL [PHONE_NUMBER] WHEN ON SITE FOR PICKUP* *6+ RATCHET STRAPS* *NO DELIVERIE…"
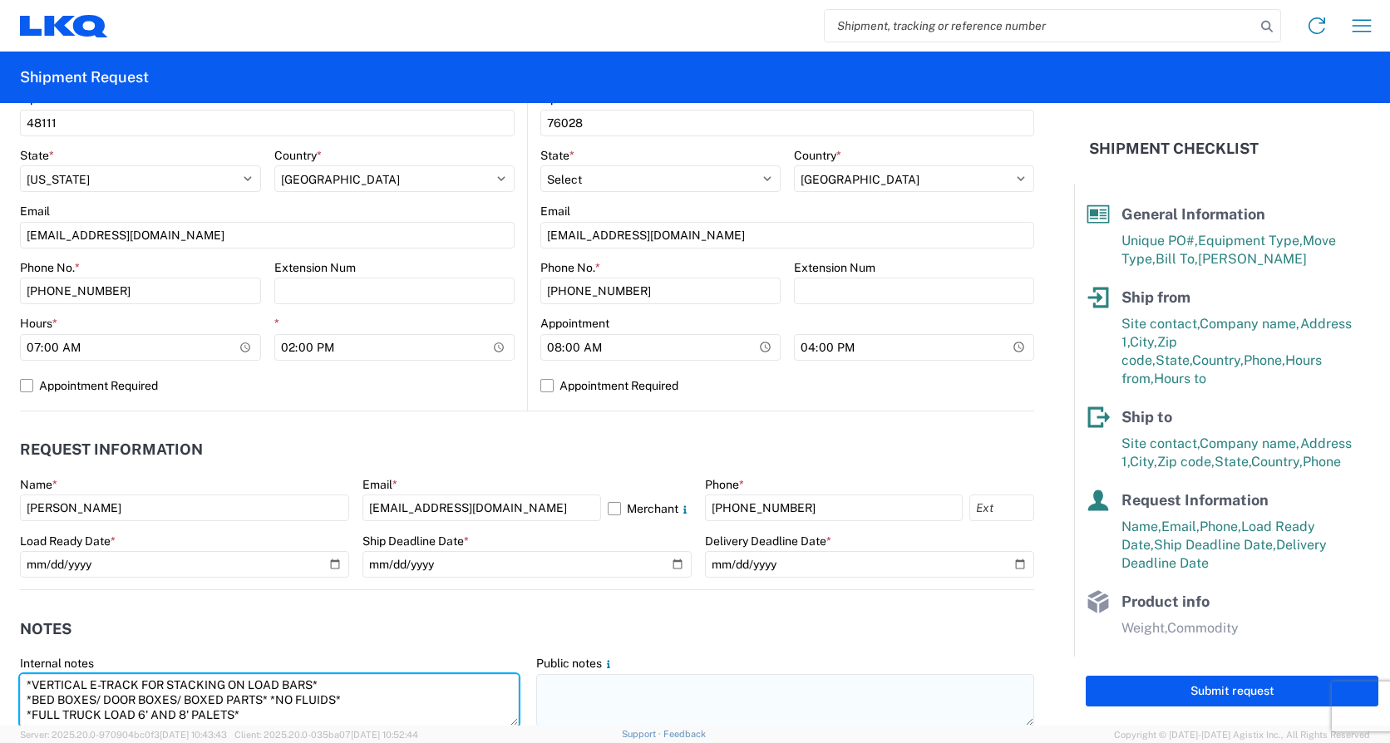
type textarea "*CALL [PHONE_NUMBER] WHEN ON SITE FOR PICKUP* *6+ RATCHET STRAPS* *NO DELIVERIE…"
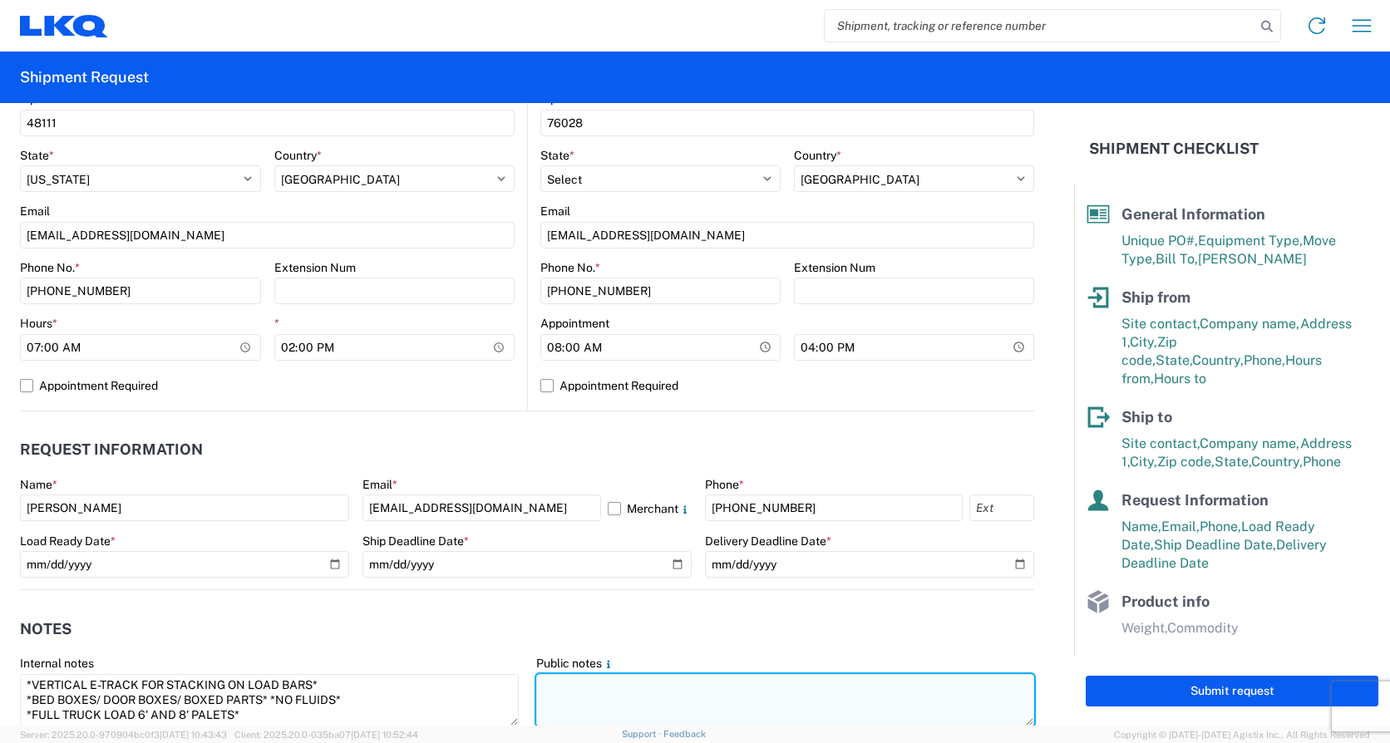
paste textarea "*CALL [PHONE_NUMBER] WHEN ON SITE FOR PICKUP* *6+ RATCHET STRAPS* *NO DELIVERIE…"
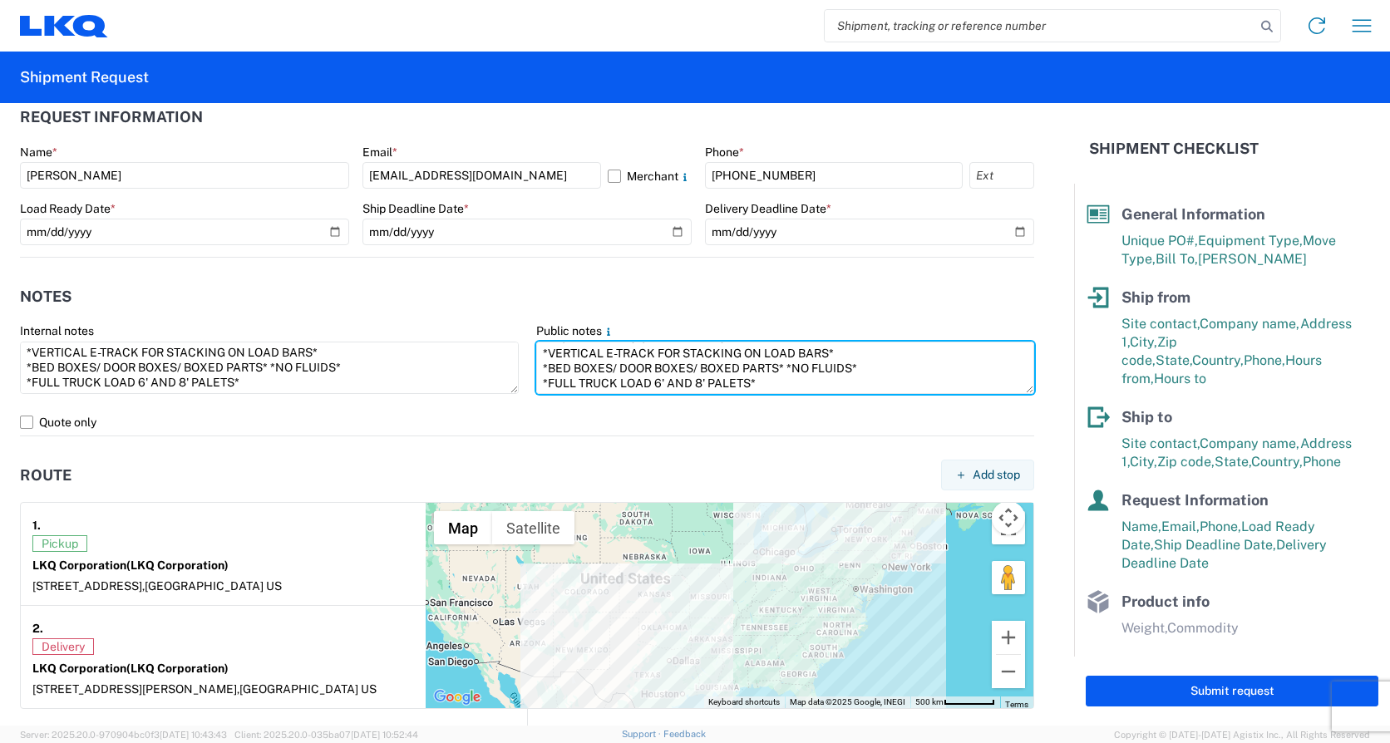
scroll to position [1341, 0]
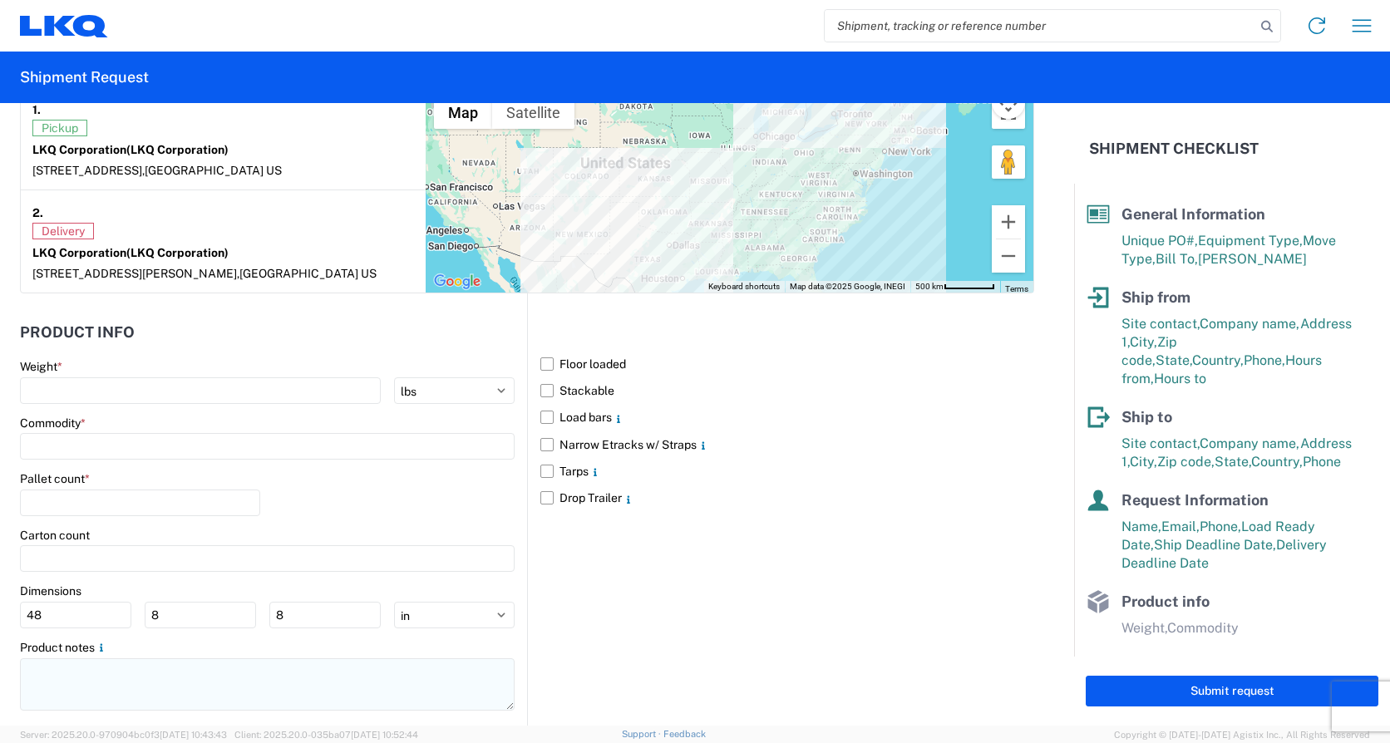
type textarea "*CALL [PHONE_NUMBER] WHEN ON SITE FOR PICKUP* *6+ RATCHET STRAPS* *NO DELIVERIE…"
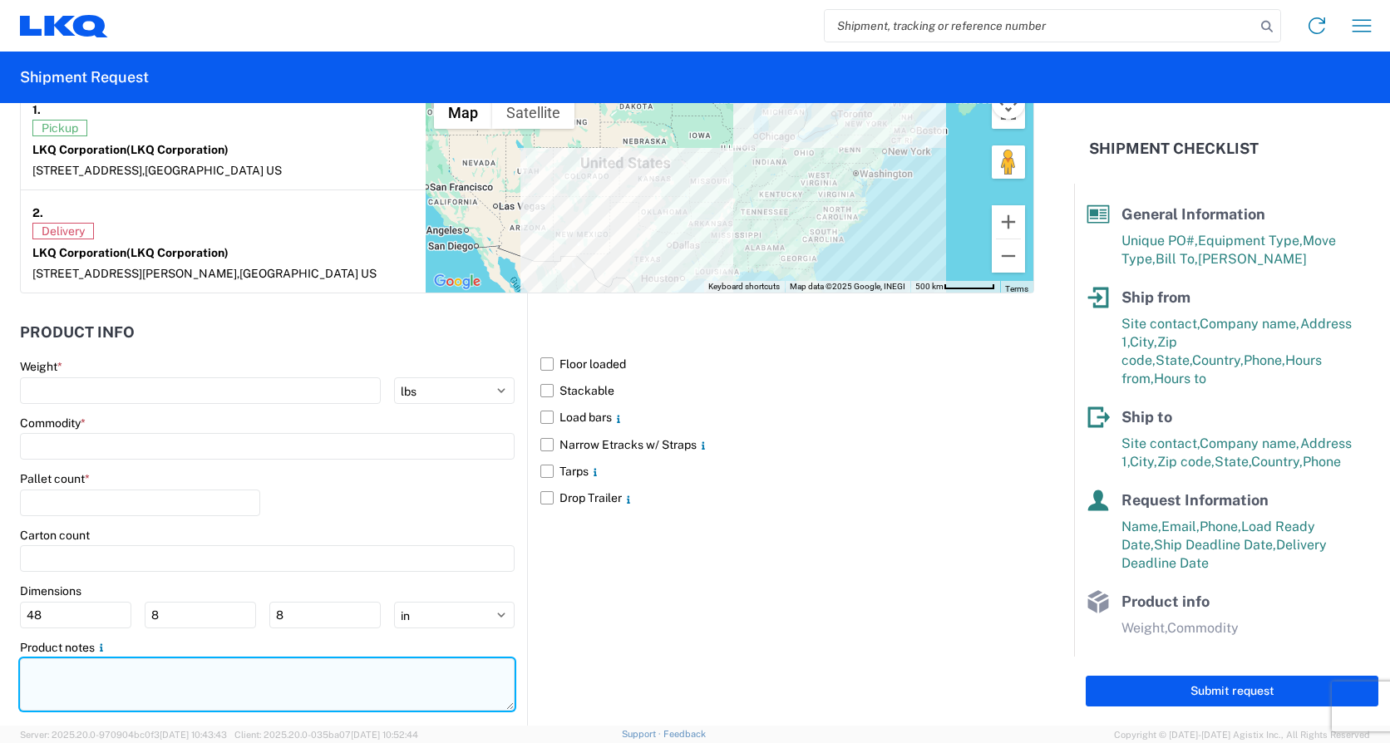
click at [110, 694] on textarea at bounding box center [267, 684] width 495 height 52
paste textarea "*CALL [PHONE_NUMBER] WHEN ON SITE FOR PICKUP* *6+ RATCHET STRAPS* *NO DELIVERIE…"
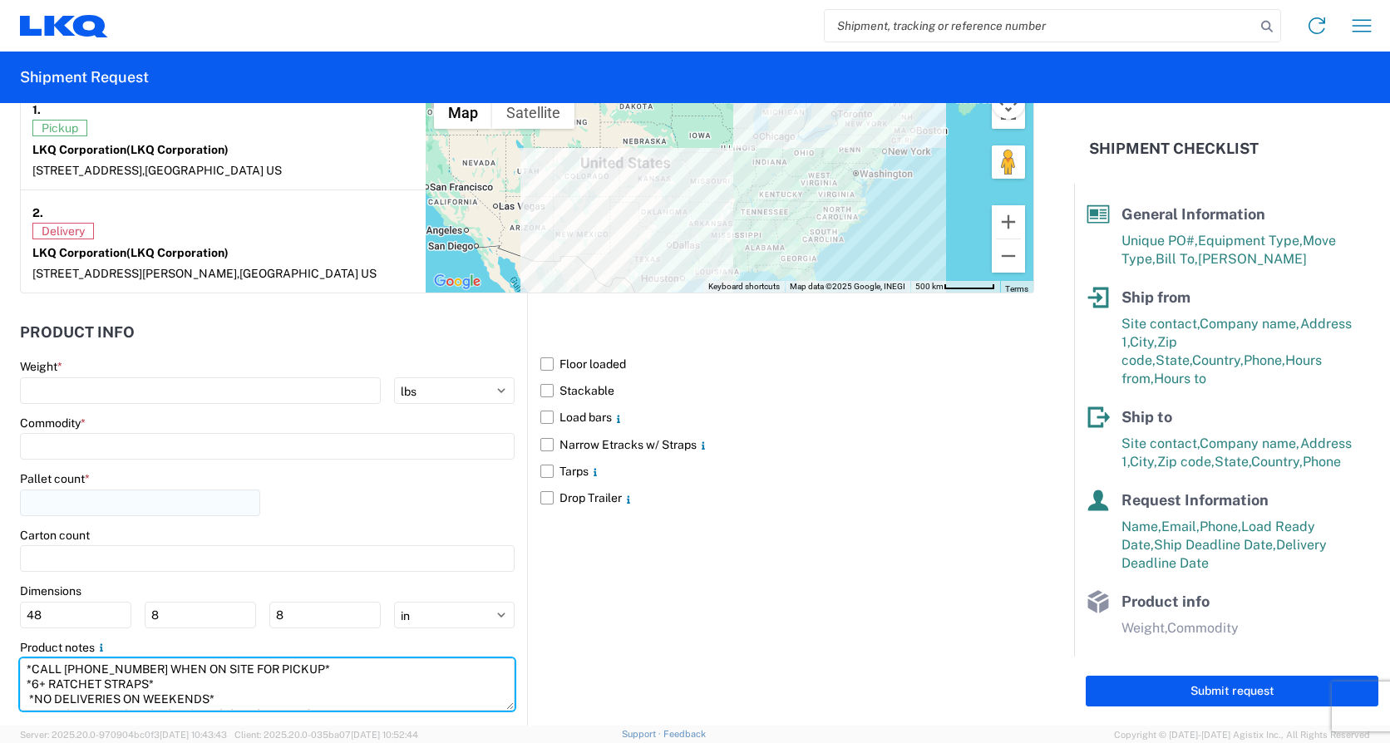
scroll to position [57, 0]
type textarea "*CALL [PHONE_NUMBER] WHEN ON SITE FOR PICKUP* *6+ RATCHET STRAPS* *NO DELIVERIE…"
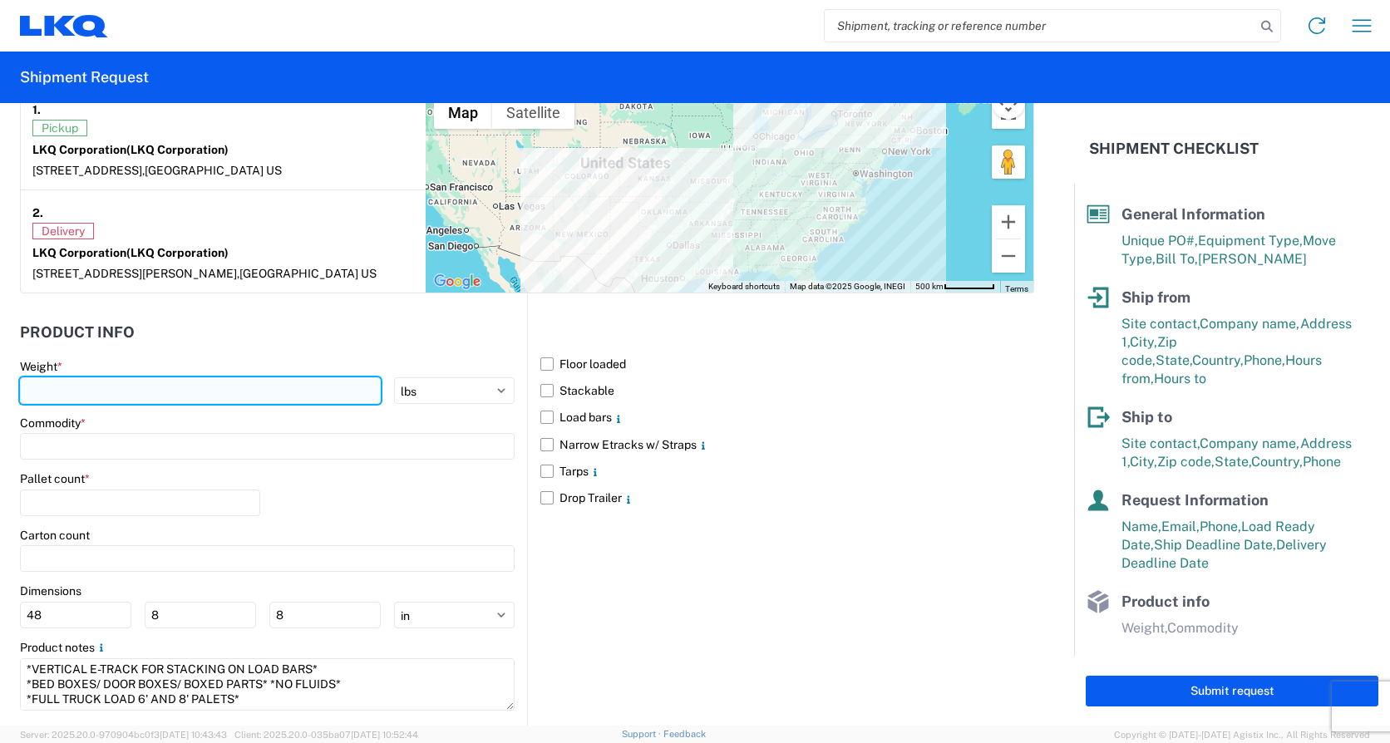
click at [87, 385] on input "number" at bounding box center [200, 390] width 361 height 27
type input "20000"
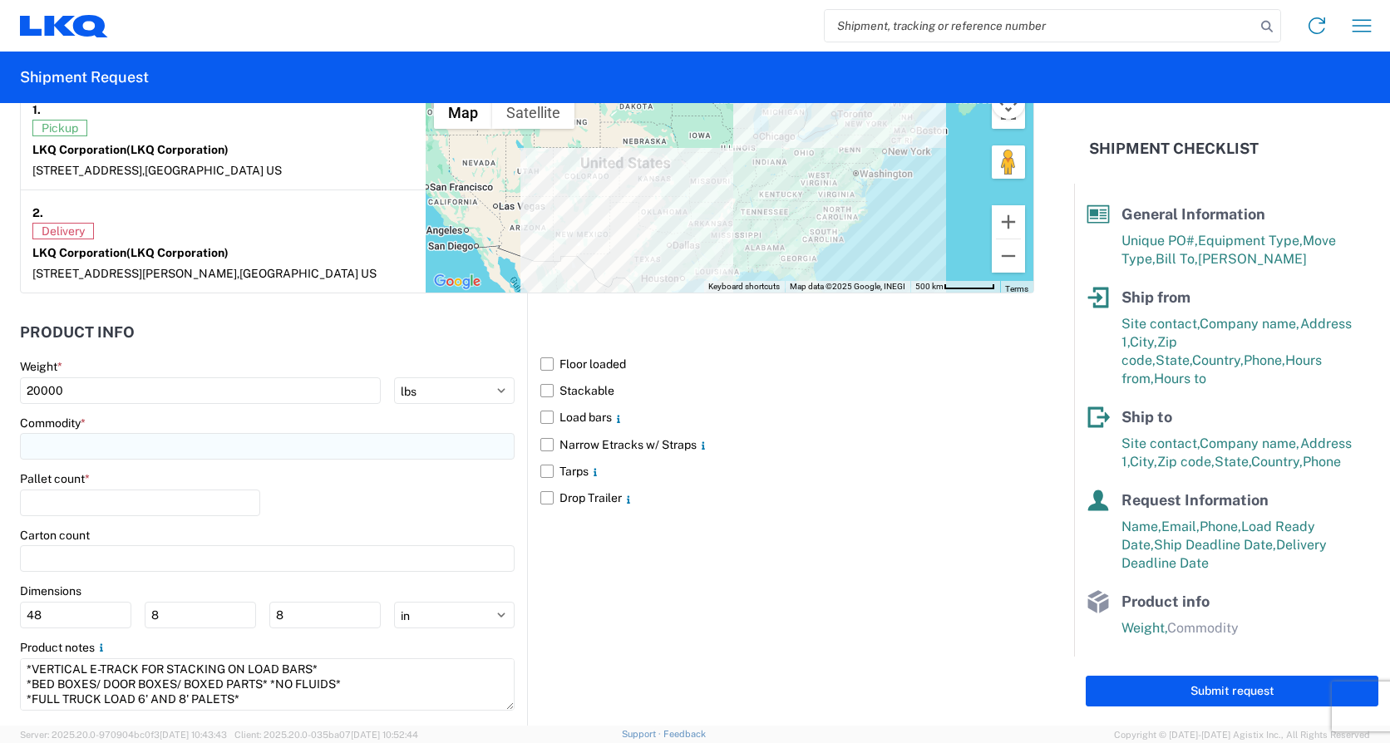
click at [102, 444] on input at bounding box center [267, 446] width 495 height 27
type input "g"
click at [82, 525] on div "General Auto Parts (dry)" at bounding box center [169, 520] width 291 height 27
type input "General Auto Parts (dry)"
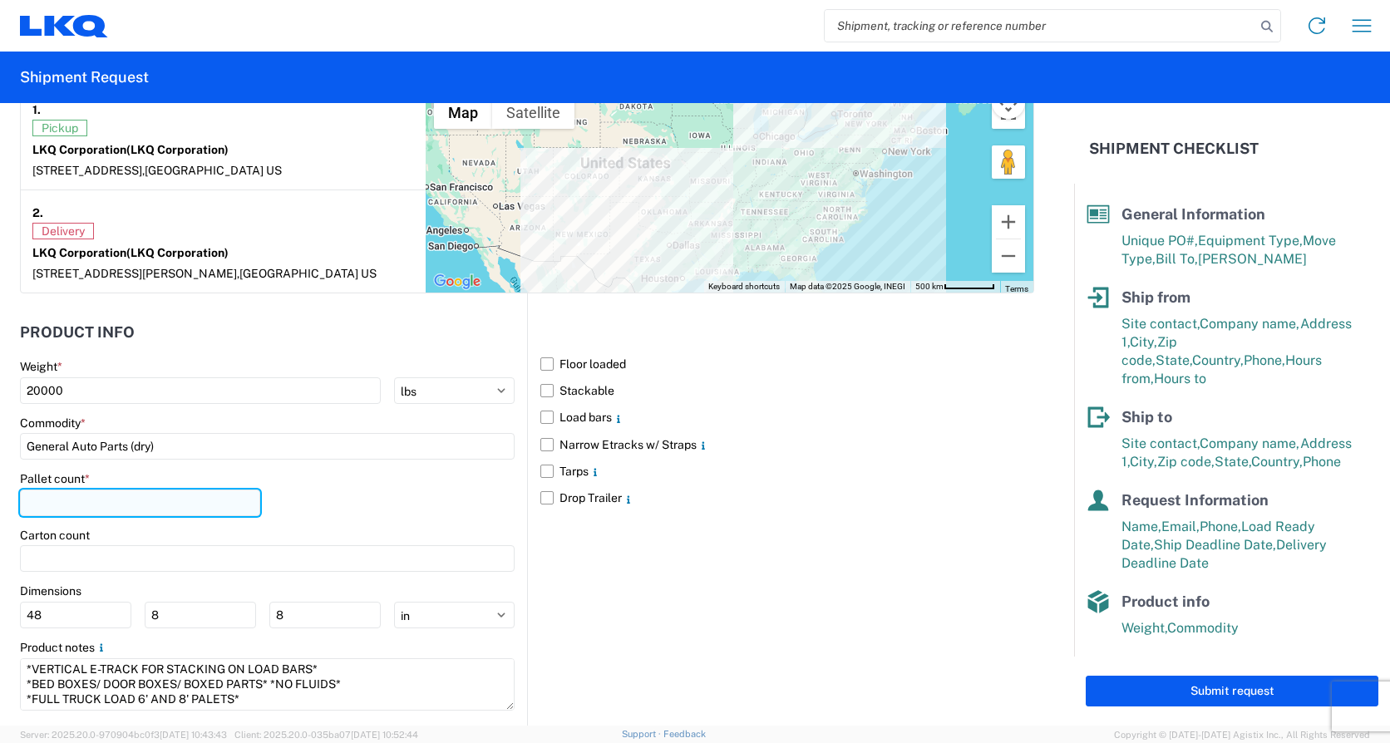
click at [86, 490] on input "number" at bounding box center [140, 503] width 240 height 27
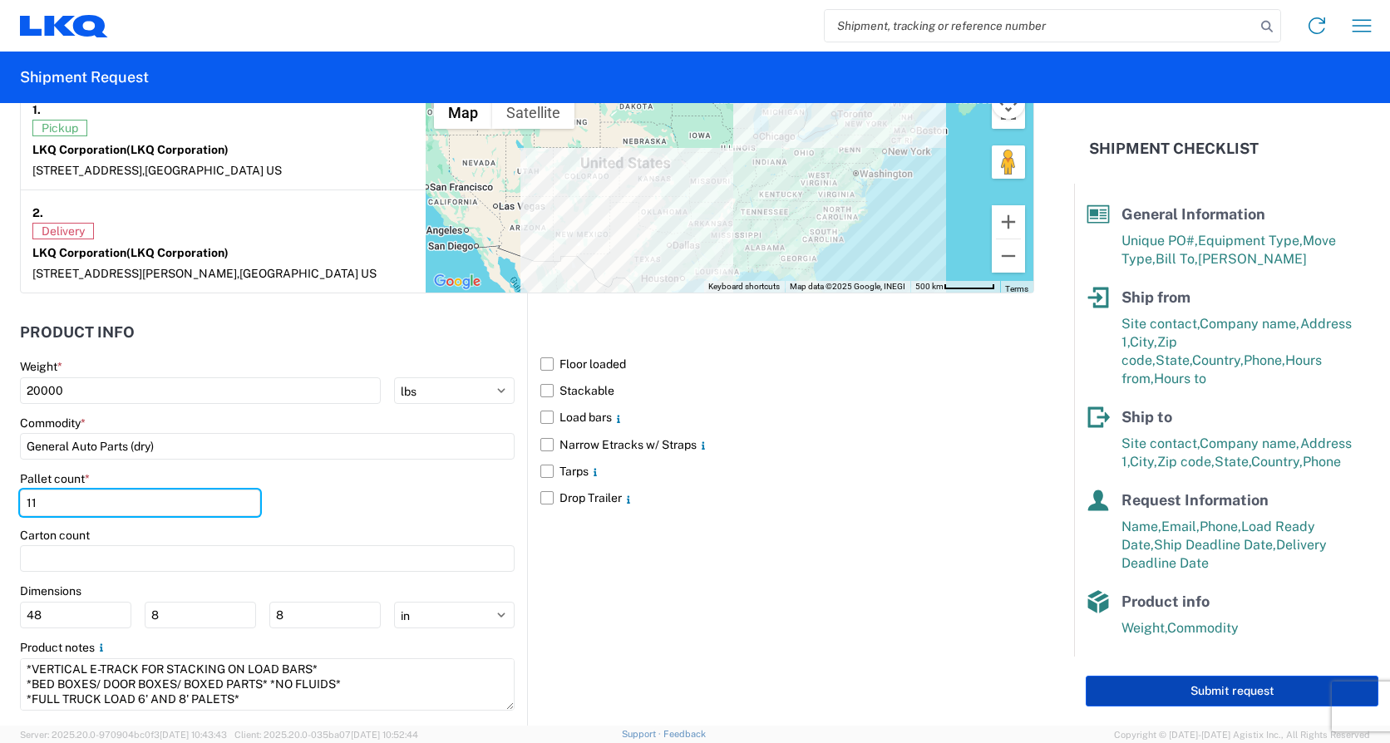
type input "11"
click at [1211, 689] on button "Submit request" at bounding box center [1231, 691] width 293 height 31
select select "US"
